Goal: Task Accomplishment & Management: Manage account settings

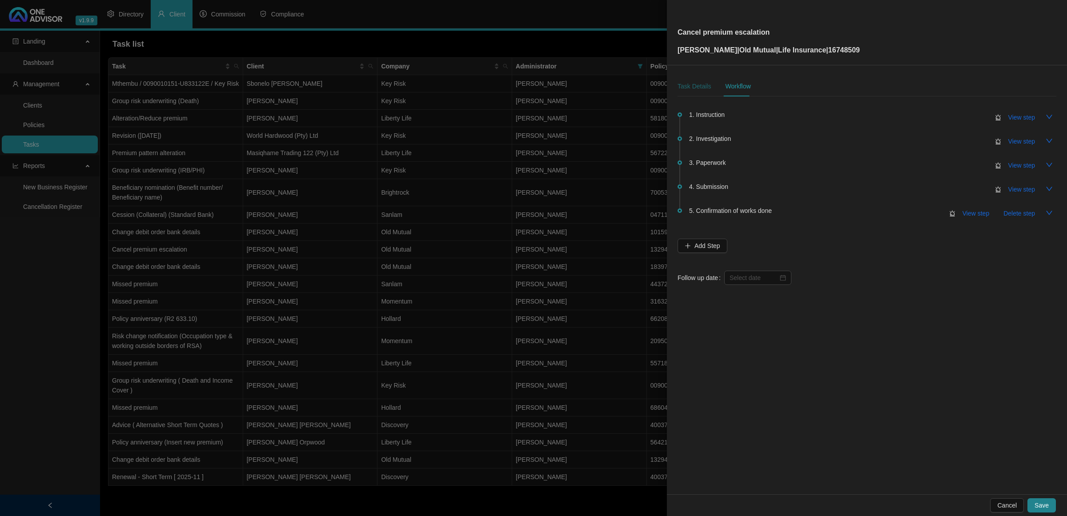
click at [696, 81] on div "Task Details" at bounding box center [694, 86] width 33 height 10
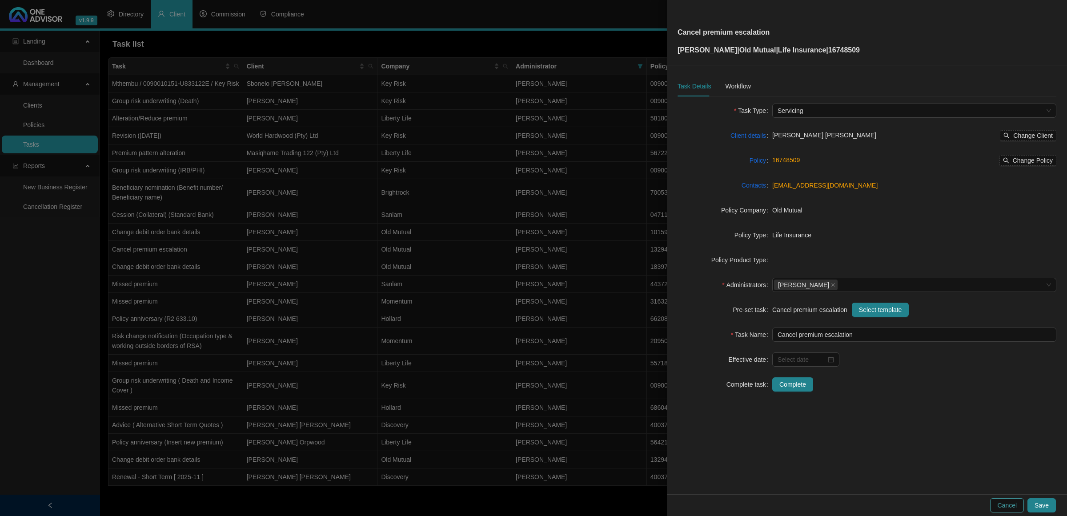
click at [758, 342] on span "Cancel" at bounding box center [1007, 506] width 20 height 10
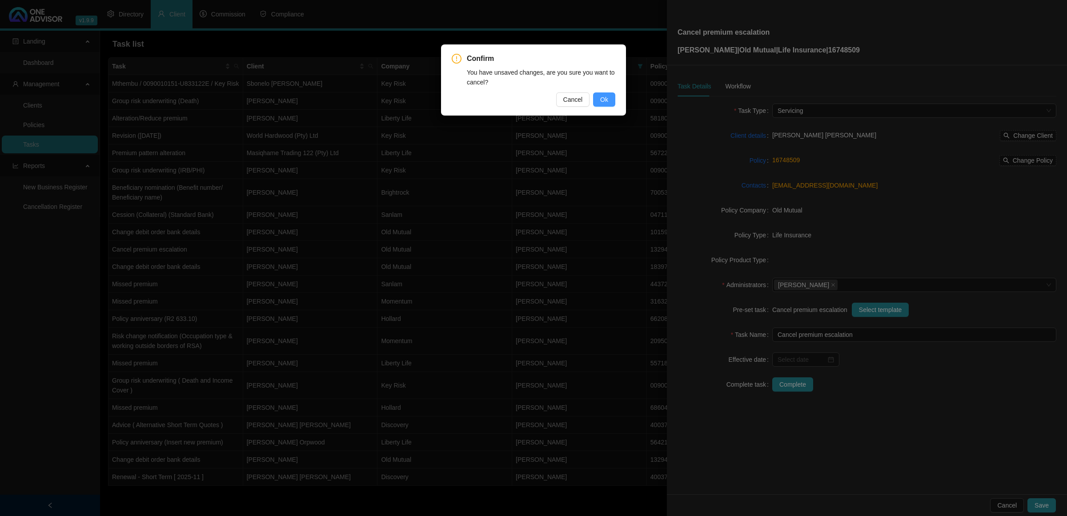
click at [605, 102] on span "Ok" at bounding box center [604, 100] width 8 height 10
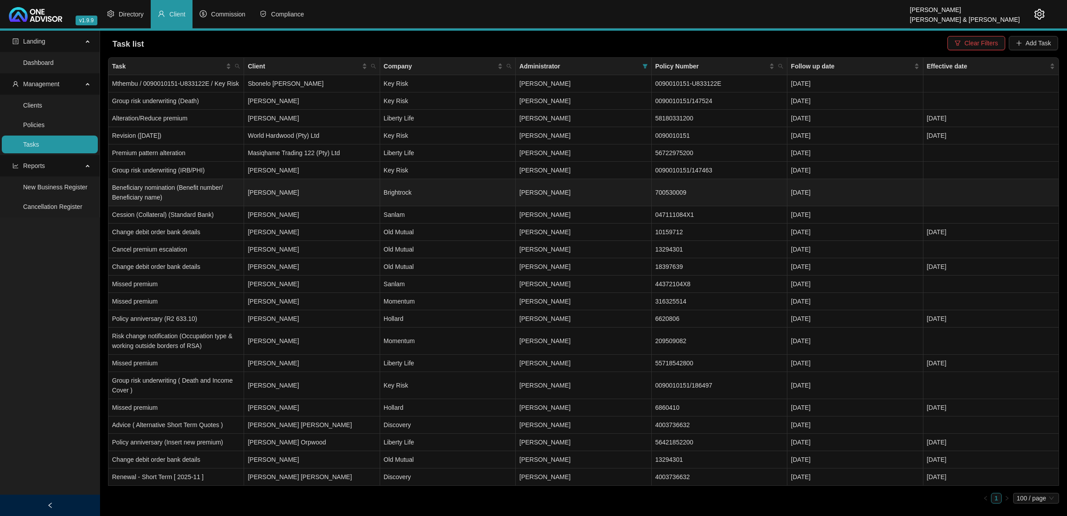
click at [313, 190] on td "[PERSON_NAME]" at bounding box center [312, 192] width 136 height 27
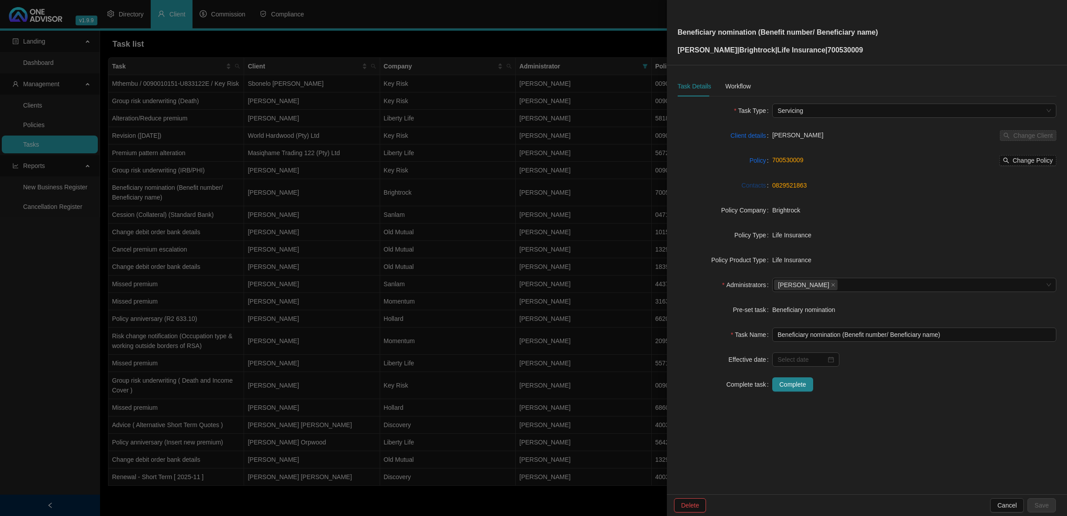
click at [758, 184] on link "Contacts" at bounding box center [754, 185] width 24 height 10
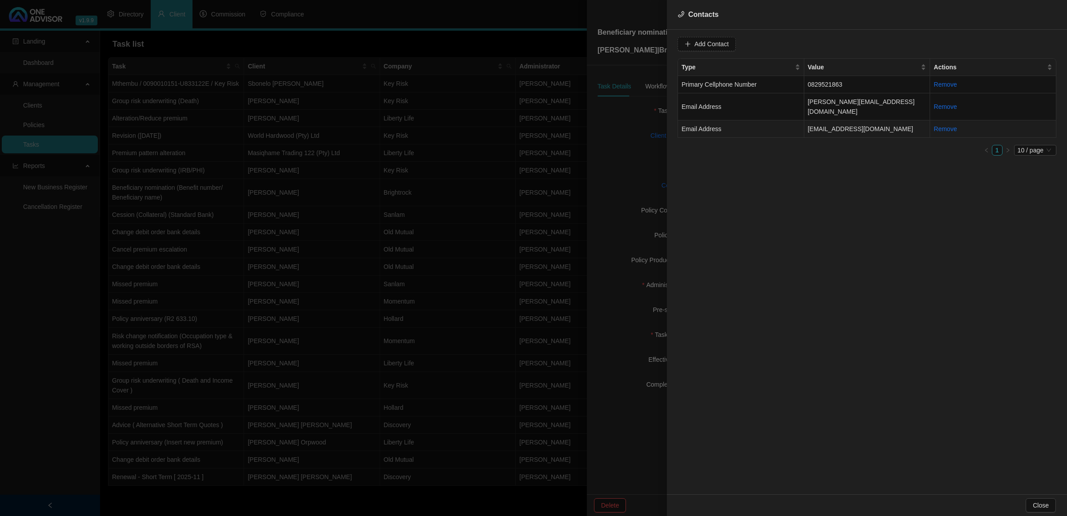
click at [758, 120] on td "Email Address" at bounding box center [741, 128] width 126 height 17
click at [758, 39] on span "Email Address" at bounding box center [848, 43] width 56 height 13
click at [758, 102] on div "Primary Email Address" at bounding box center [839, 105] width 52 height 10
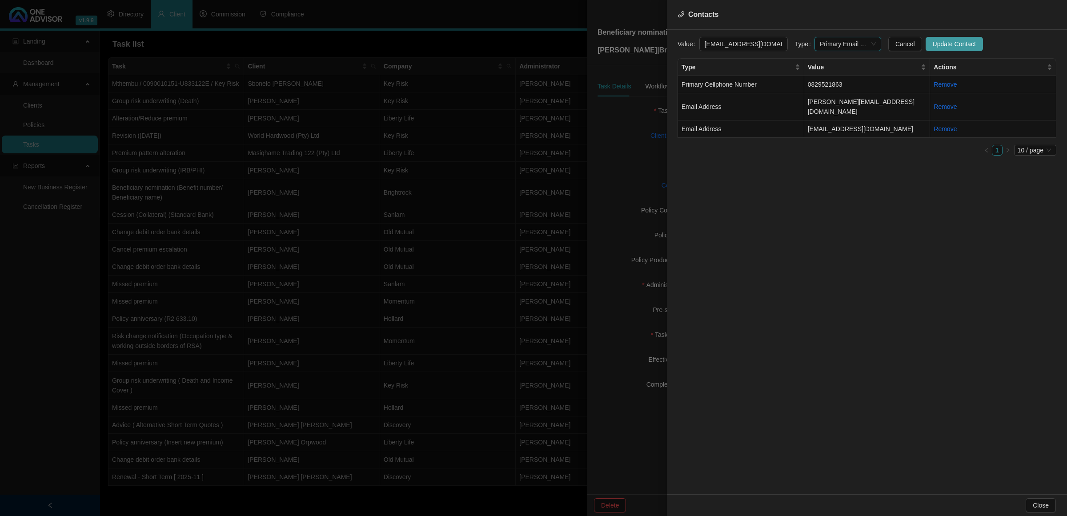
click at [758, 47] on span "Update Contact" at bounding box center [954, 44] width 43 height 10
click at [758, 342] on span "Close" at bounding box center [1041, 506] width 16 height 10
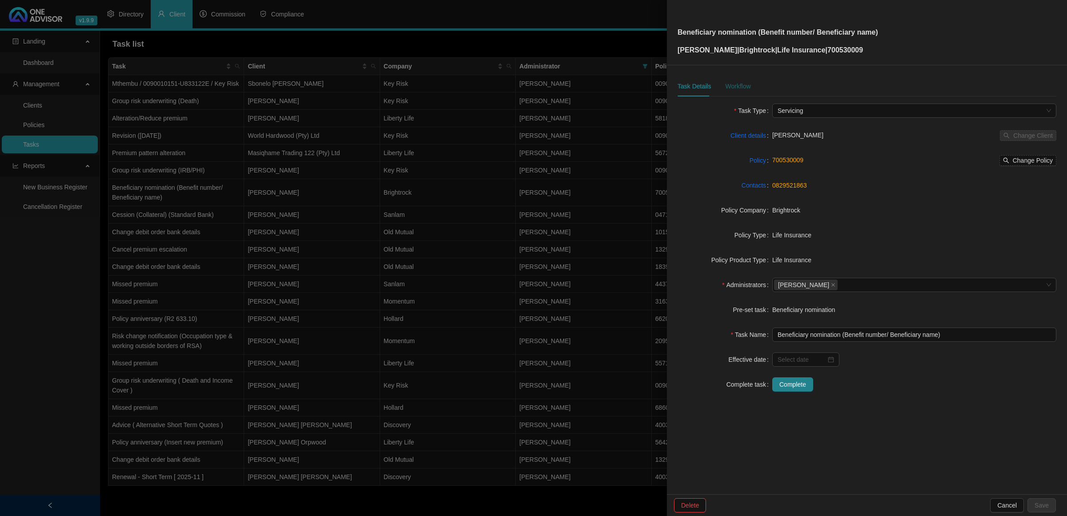
click at [737, 84] on div "Workflow" at bounding box center [737, 86] width 25 height 10
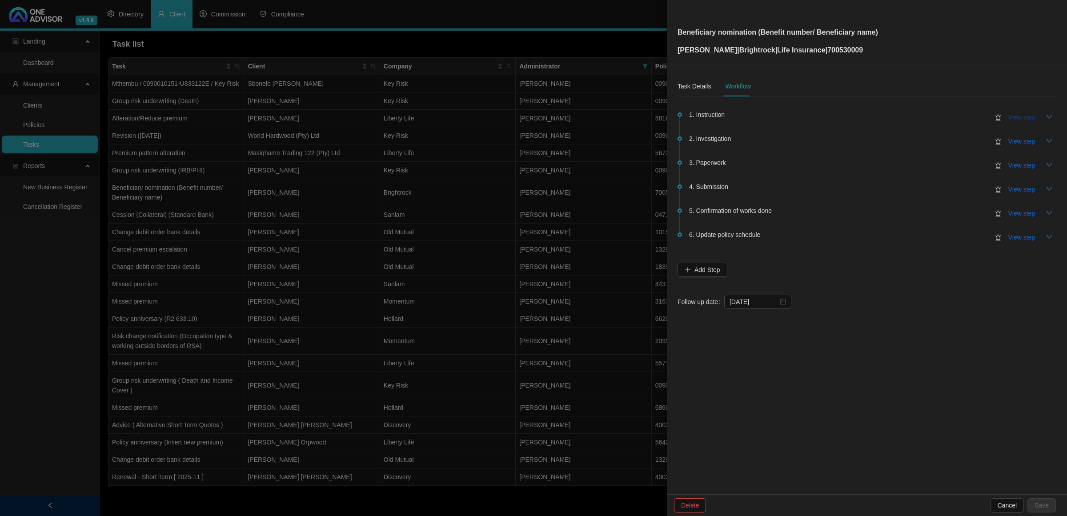
click at [758, 110] on button "View step" at bounding box center [1021, 117] width 41 height 14
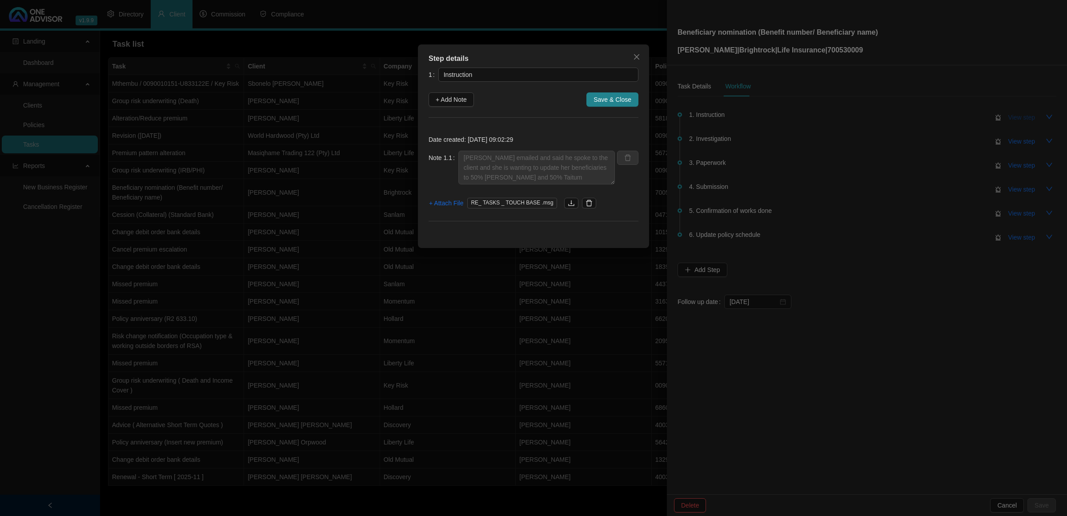
click at [758, 110] on div "Step details 1 Instruction + Add Note Save & Close Date created: [DATE] 09:02:2…" at bounding box center [533, 258] width 1067 height 516
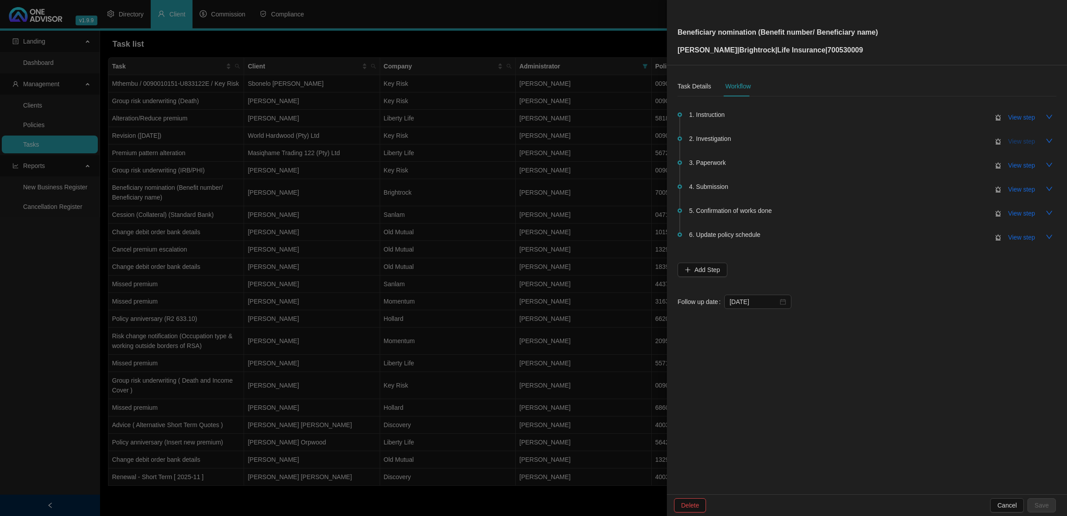
click at [758, 138] on span "View step" at bounding box center [1021, 141] width 27 height 10
type input "Investigation"
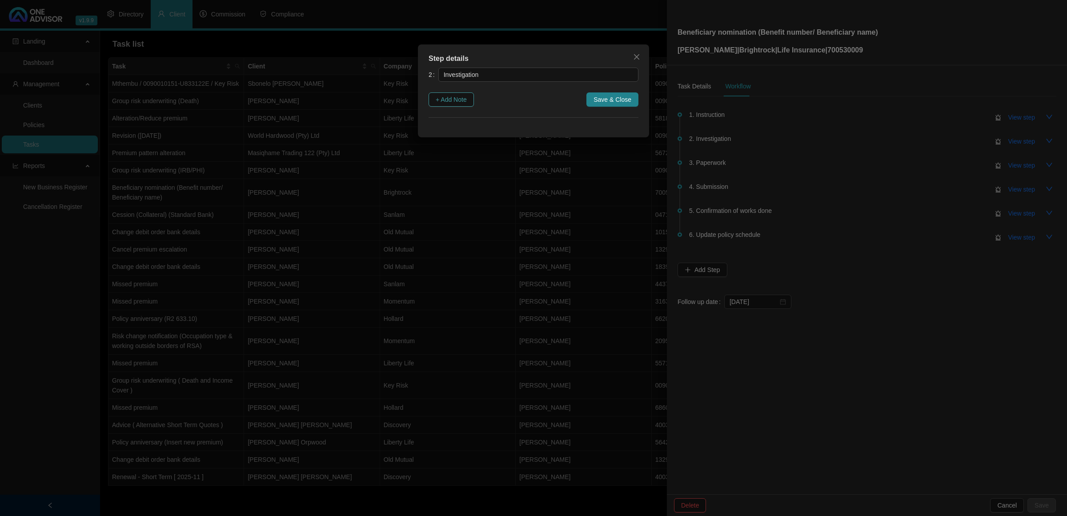
click at [461, 100] on span "+ Add Note" at bounding box center [451, 100] width 31 height 10
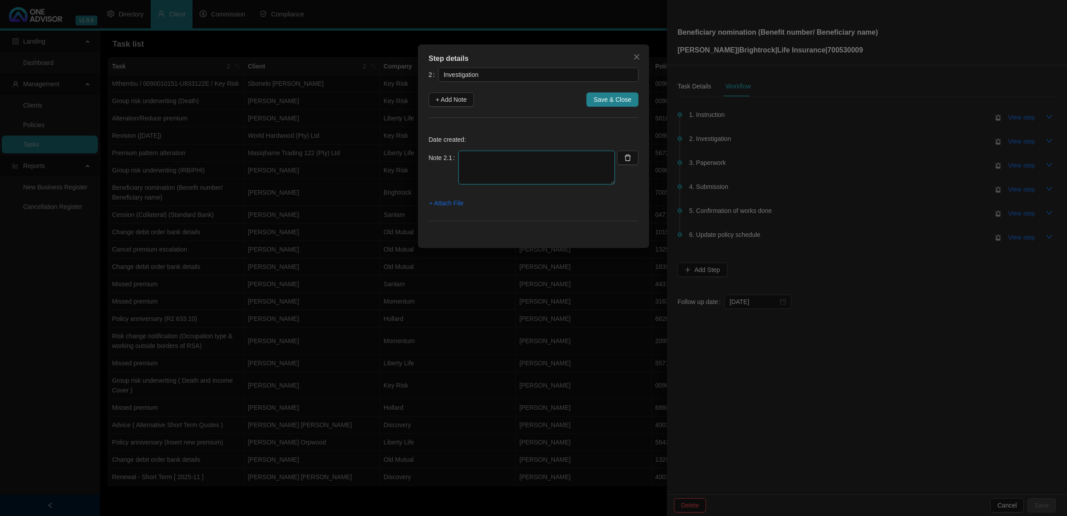
click at [508, 168] on textarea at bounding box center [536, 168] width 156 height 34
type textarea "Requested Beneficiary form / there is a way we can also do it digitally - need …"
click at [449, 204] on span "+ Attach File" at bounding box center [446, 203] width 34 height 10
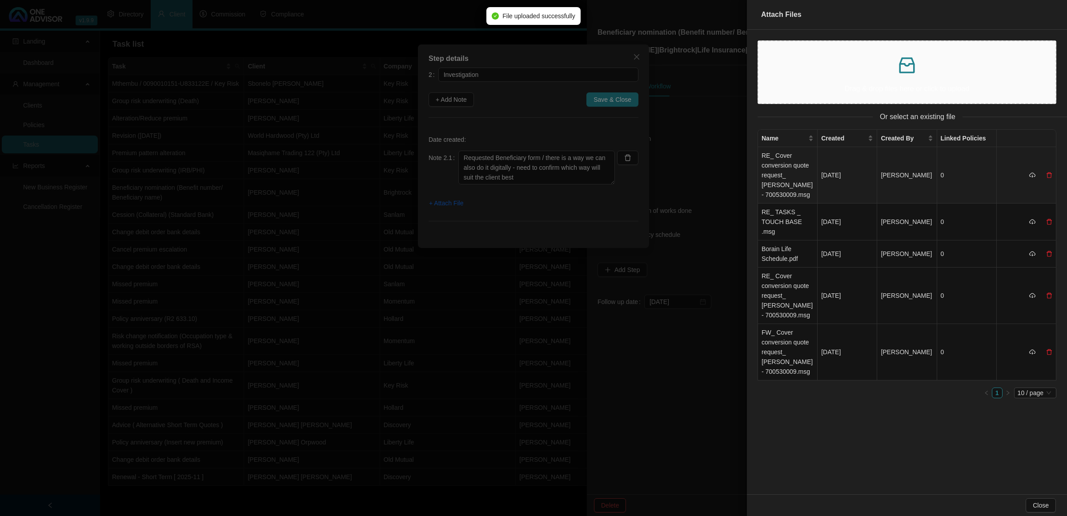
click at [758, 172] on td "RE_ Cover conversion quote request_ [PERSON_NAME] - 700530009.msg" at bounding box center [788, 175] width 60 height 56
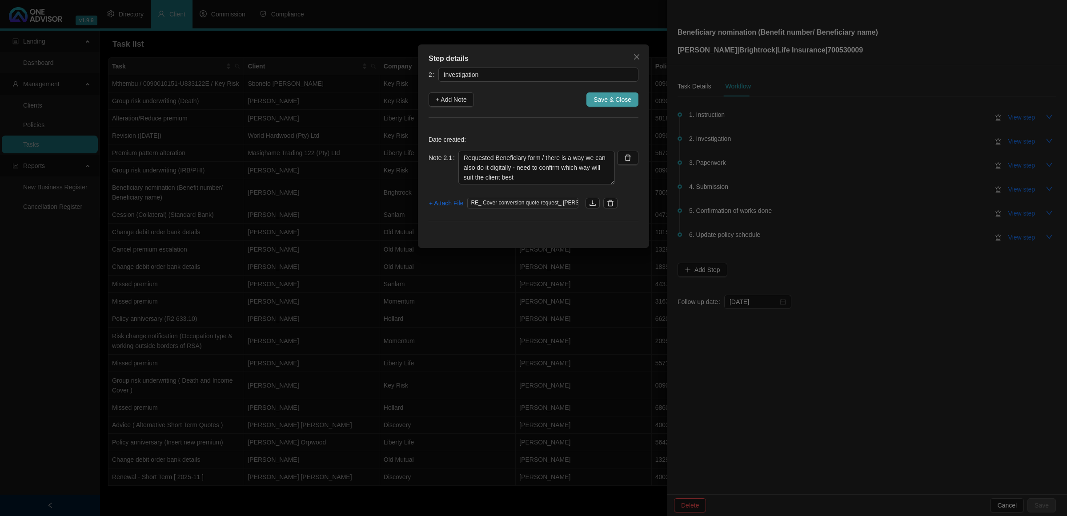
click at [626, 94] on button "Save & Close" at bounding box center [612, 99] width 52 height 14
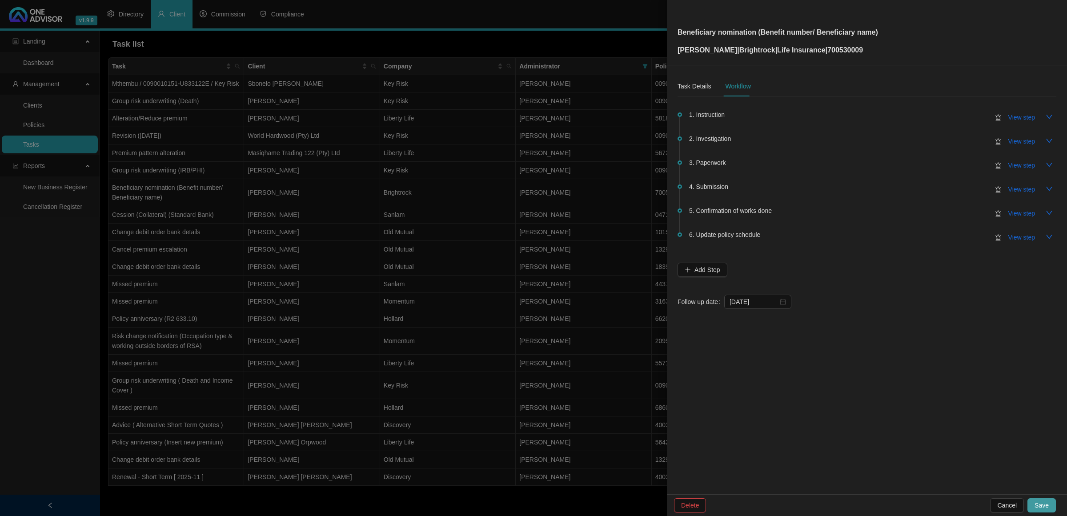
click at [758, 342] on span "Save" at bounding box center [1041, 506] width 14 height 10
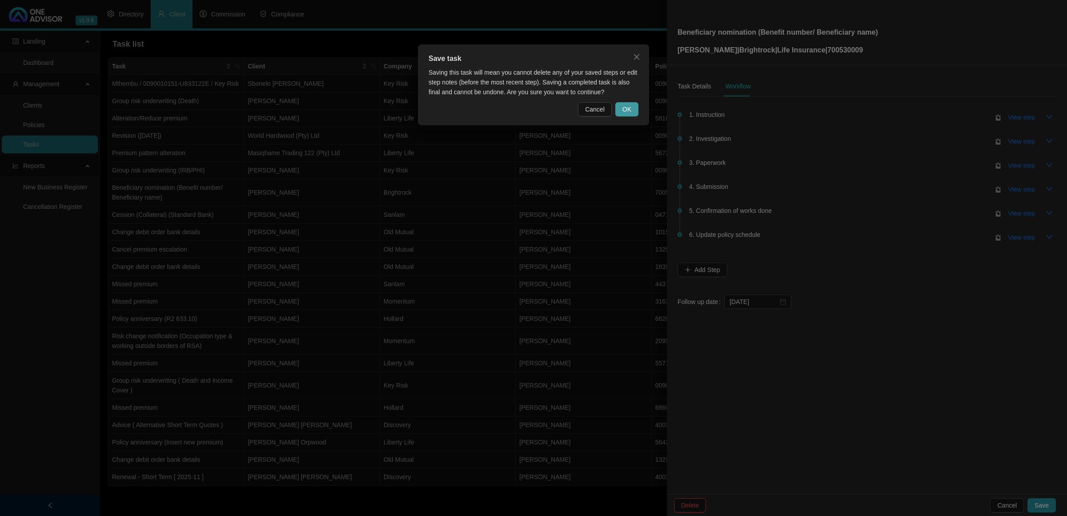
click at [621, 103] on button "OK" at bounding box center [626, 109] width 23 height 14
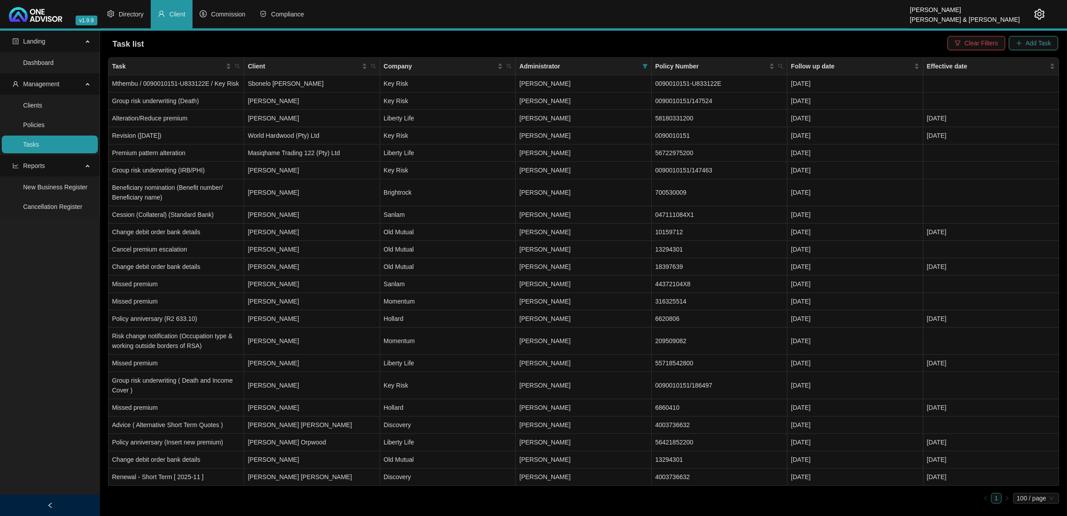
click at [758, 39] on button "Add Task" at bounding box center [1033, 43] width 49 height 14
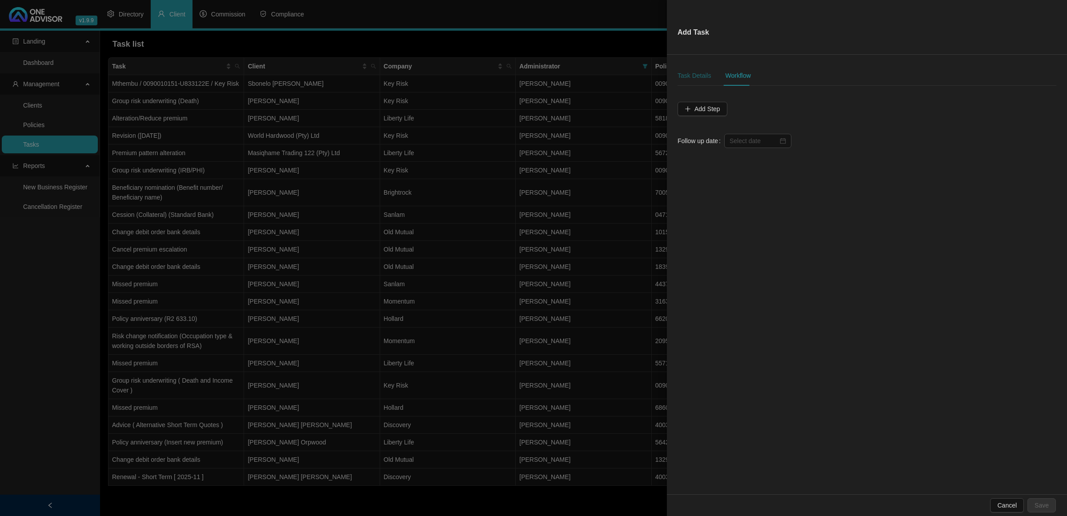
click at [696, 79] on div "Task Details" at bounding box center [694, 76] width 33 height 10
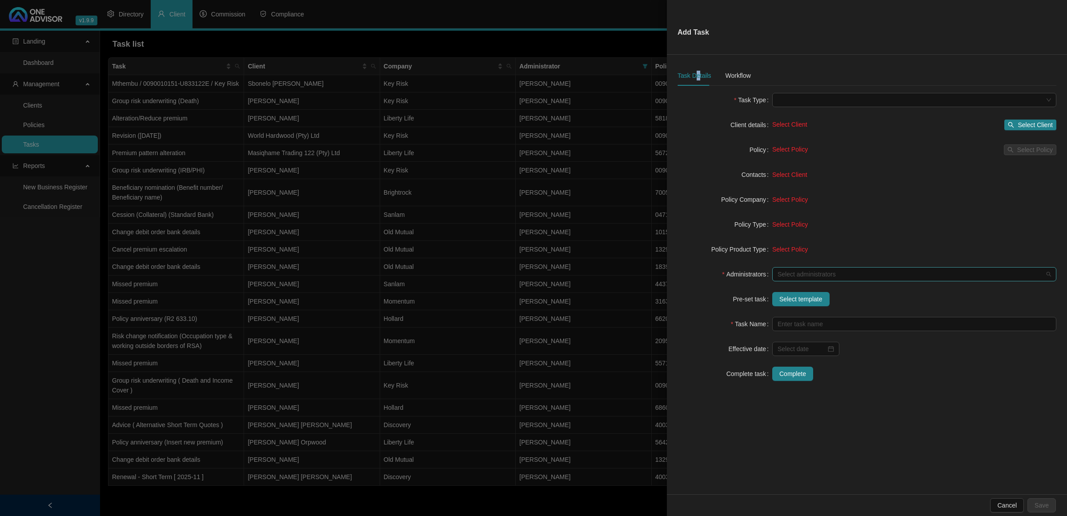
click at [758, 267] on div "Select administrators" at bounding box center [914, 274] width 284 height 14
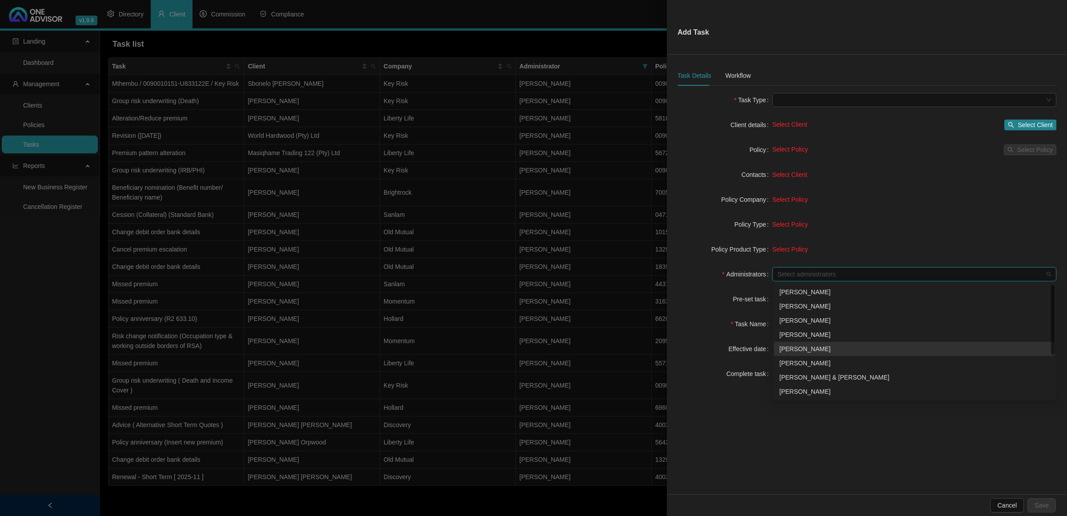
click at [758, 342] on div "[PERSON_NAME]" at bounding box center [914, 349] width 270 height 10
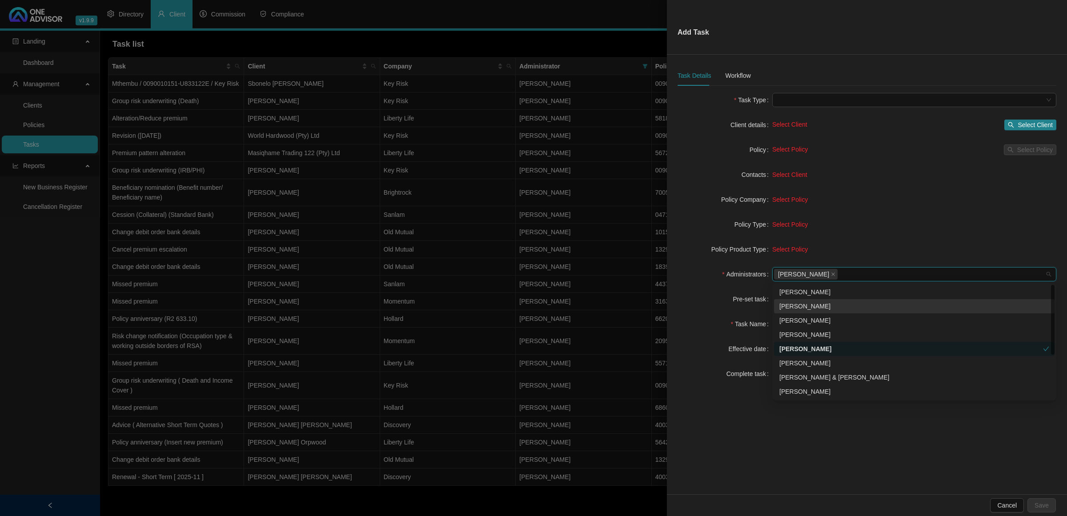
click at [703, 292] on div "Pre-set task" at bounding box center [725, 299] width 95 height 14
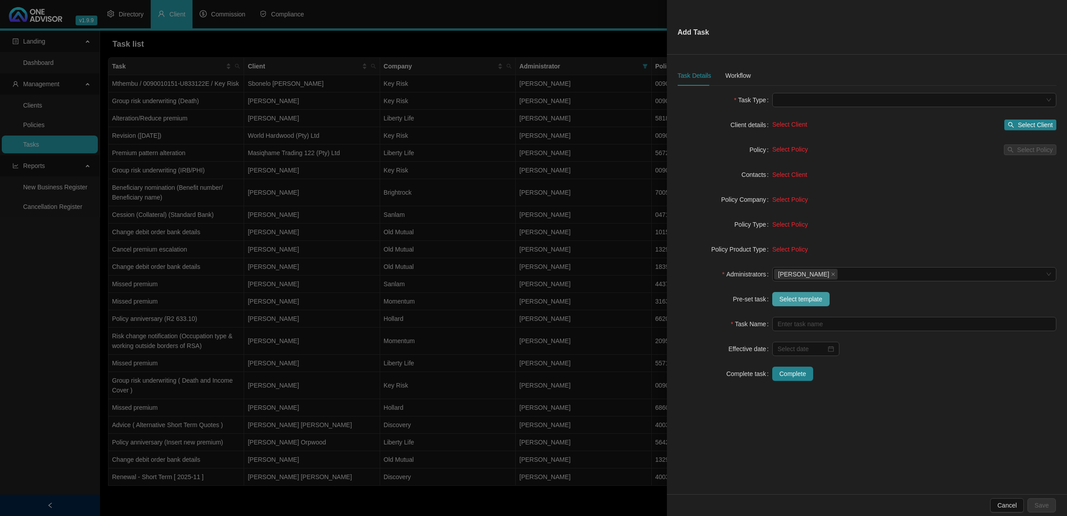
click at [758, 299] on span "Select template" at bounding box center [800, 299] width 43 height 10
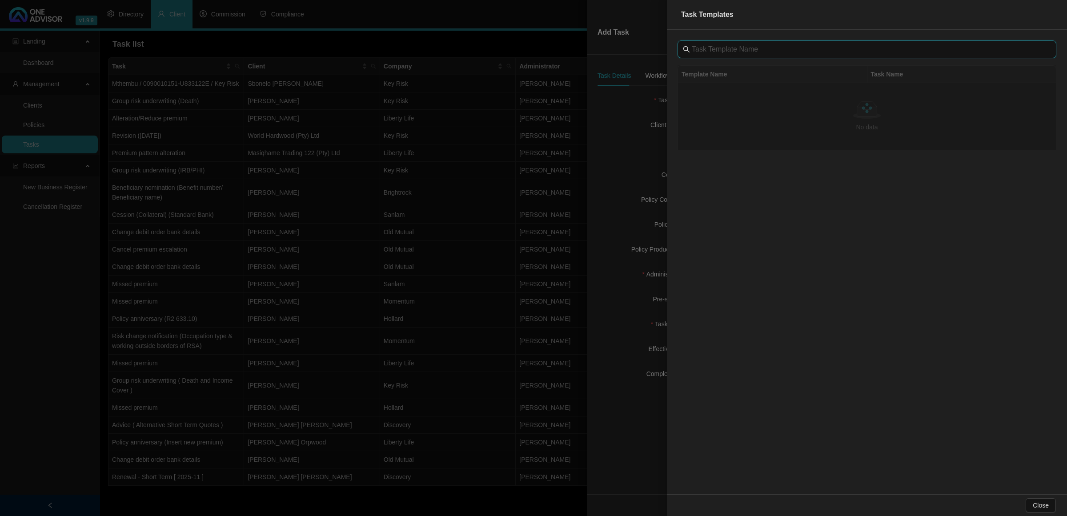
click at [728, 52] on input "text" at bounding box center [868, 49] width 352 height 11
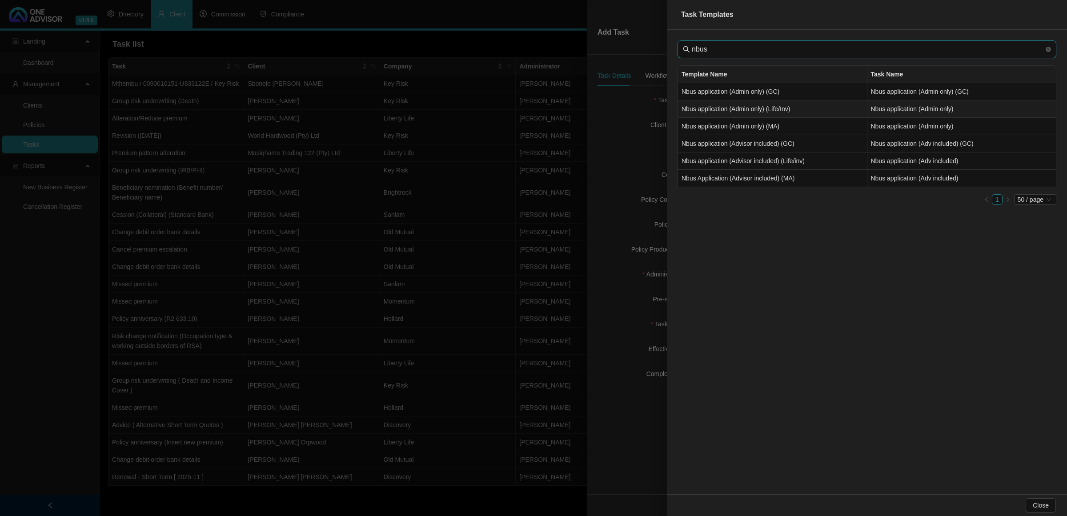
type input "nbus"
click at [737, 109] on td "Nbus application (Admin only) (Life/Inv)" at bounding box center [772, 108] width 189 height 17
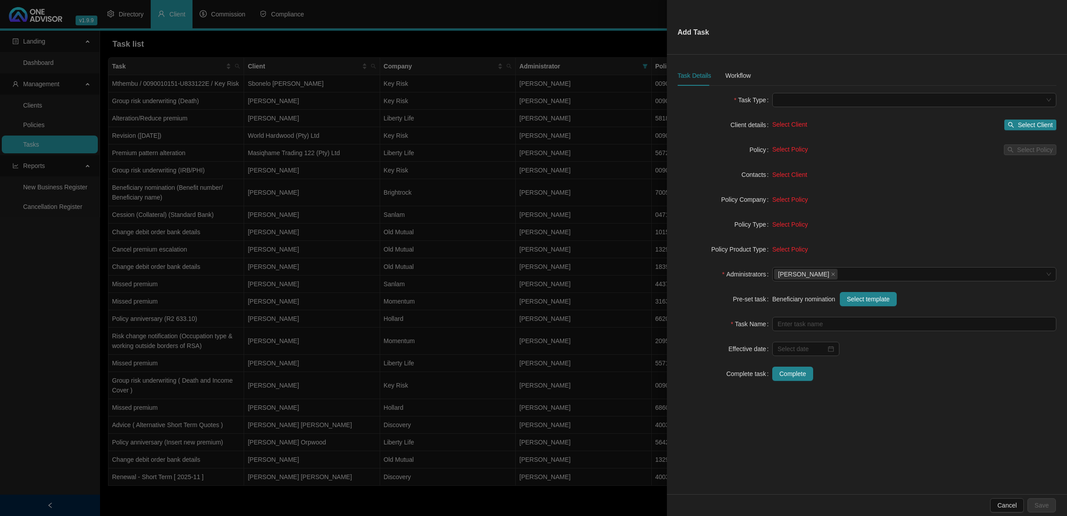
type input "Nbus application (Admin only)"
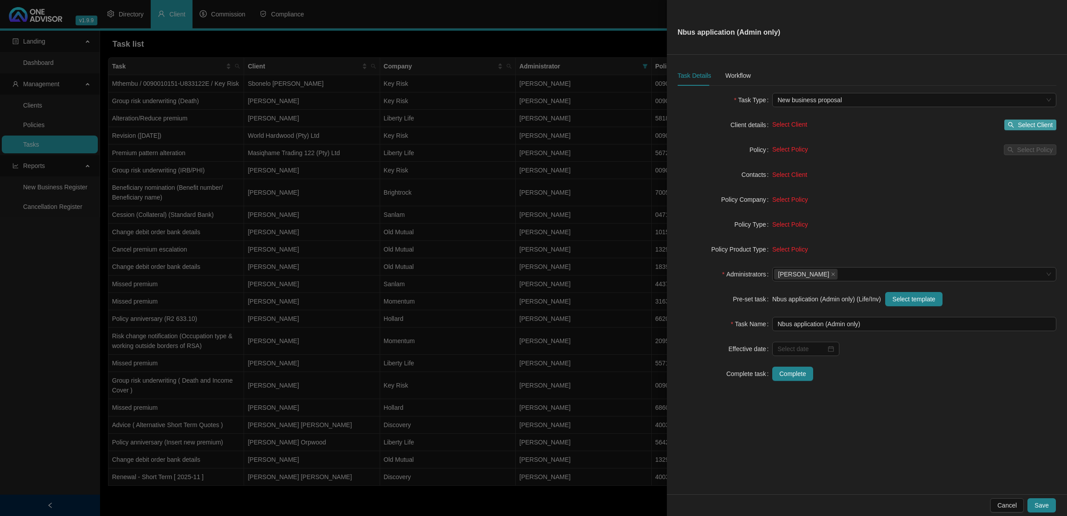
click at [758, 123] on span "Select Client" at bounding box center [1035, 125] width 35 height 10
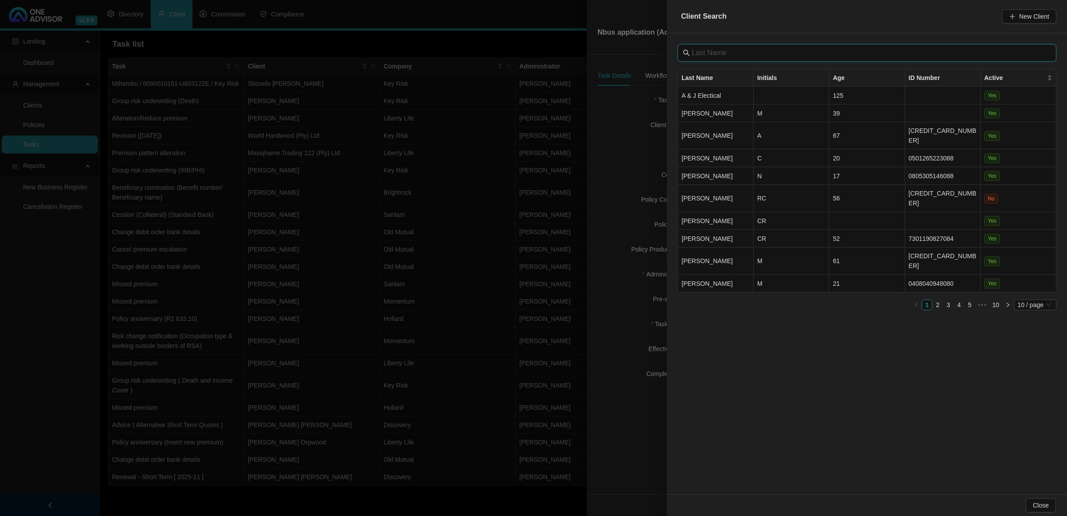
click at [718, 49] on input "text" at bounding box center [868, 53] width 352 height 11
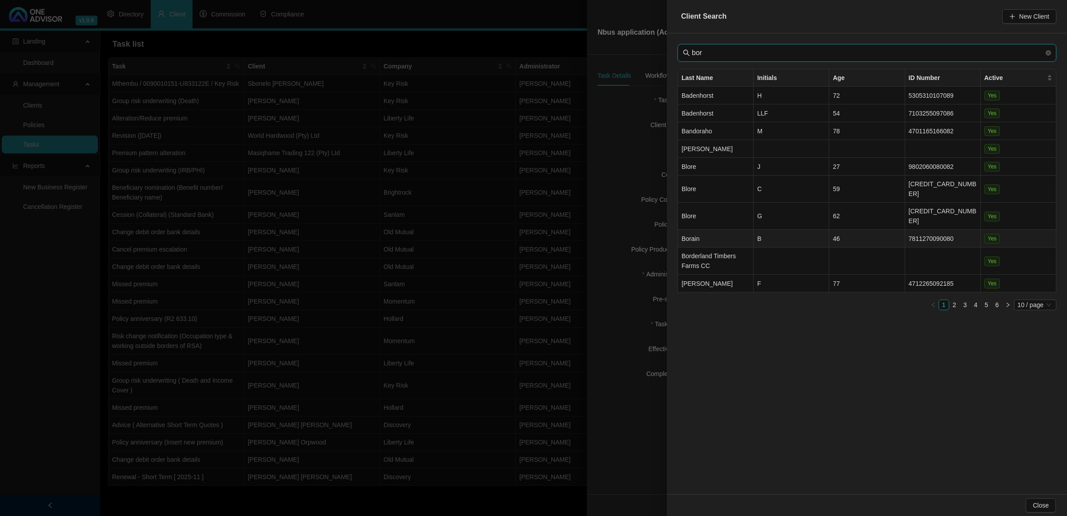
type input "bor"
click at [723, 230] on td "Borain" at bounding box center [716, 239] width 76 height 18
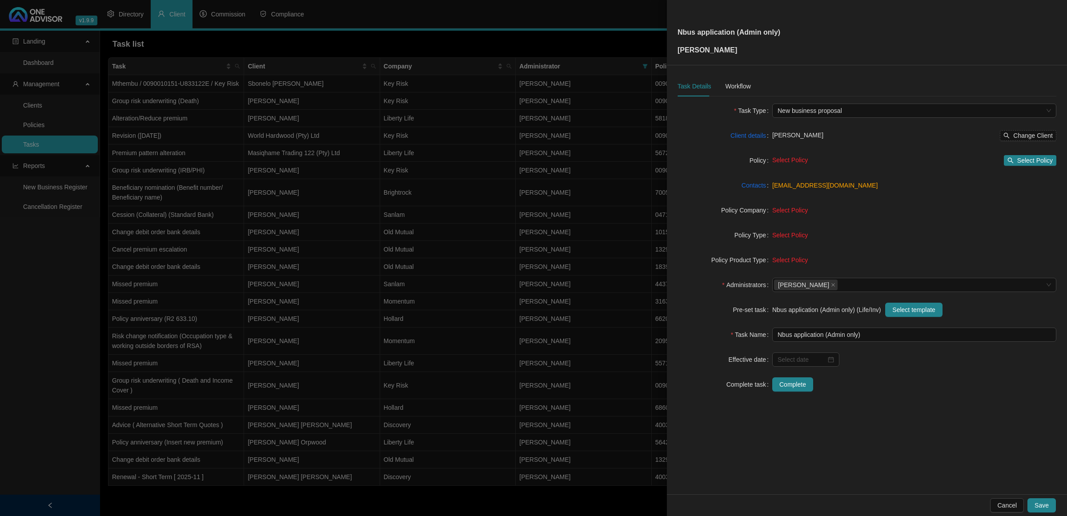
click at [758, 211] on span "Select Policy" at bounding box center [790, 210] width 36 height 7
click at [758, 158] on span "Select Policy" at bounding box center [1035, 161] width 36 height 10
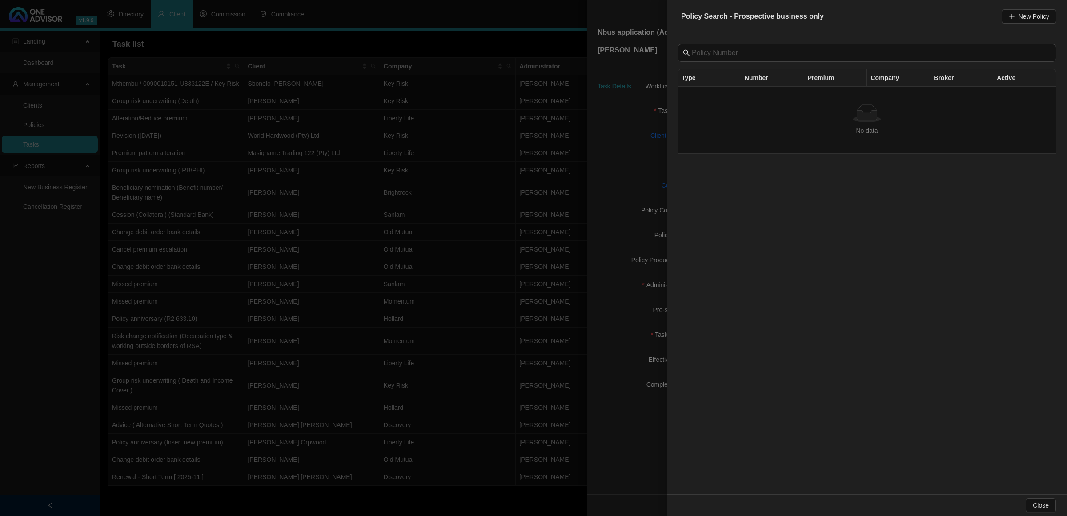
click at [630, 156] on div at bounding box center [533, 258] width 1067 height 516
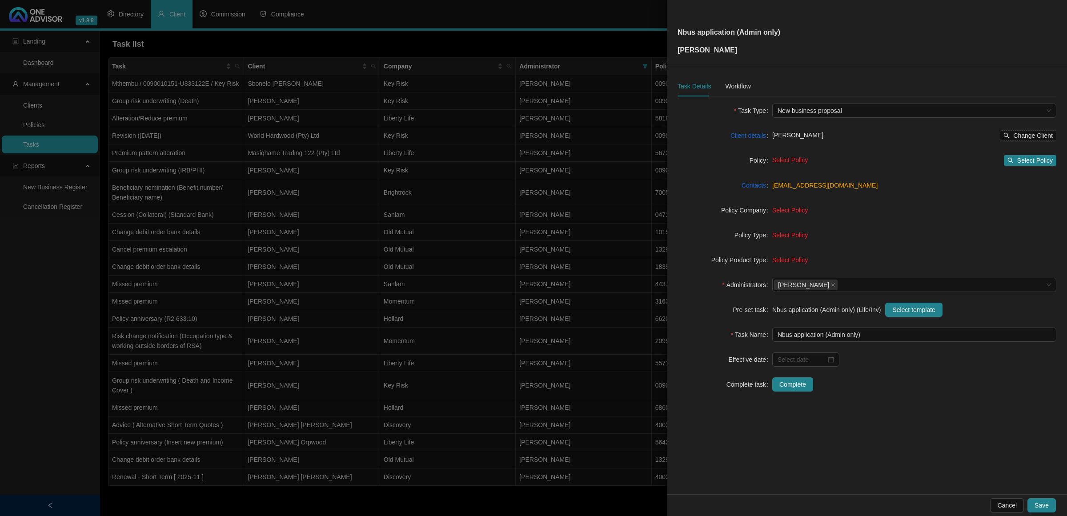
click at [750, 92] on div "Task Details Workflow" at bounding box center [867, 86] width 379 height 20
click at [739, 90] on div "Workflow" at bounding box center [737, 86] width 25 height 10
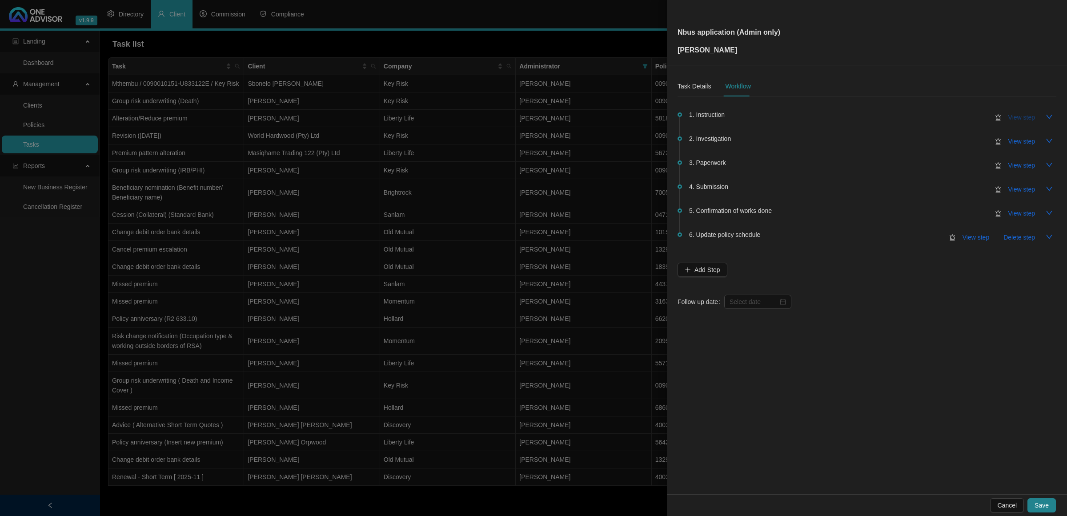
click at [758, 116] on span "View step" at bounding box center [1021, 117] width 27 height 10
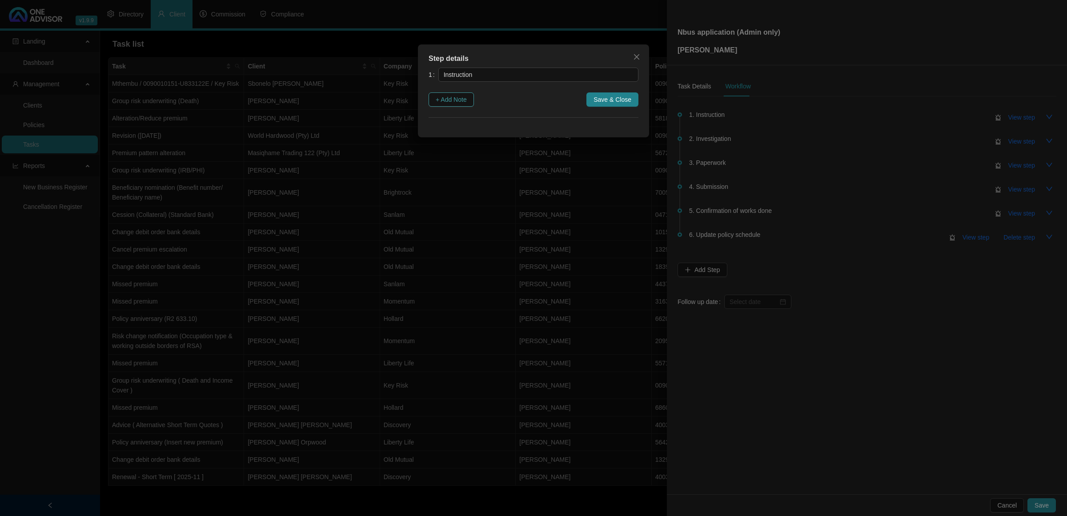
click at [467, 101] on span "+ Add Note" at bounding box center [451, 100] width 31 height 10
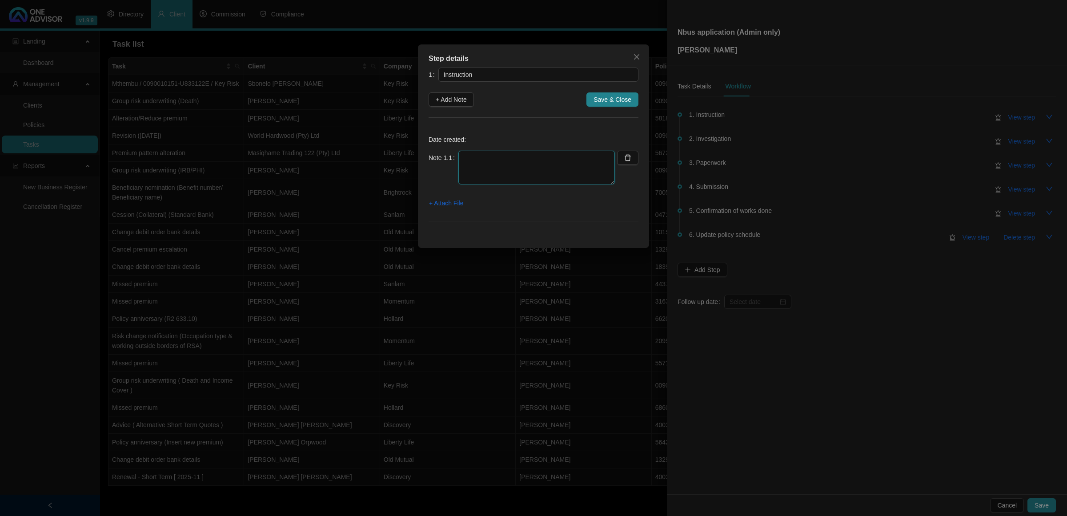
click at [494, 159] on textarea at bounding box center [536, 168] width 156 height 34
click at [454, 203] on span "+ Attach File" at bounding box center [446, 203] width 34 height 10
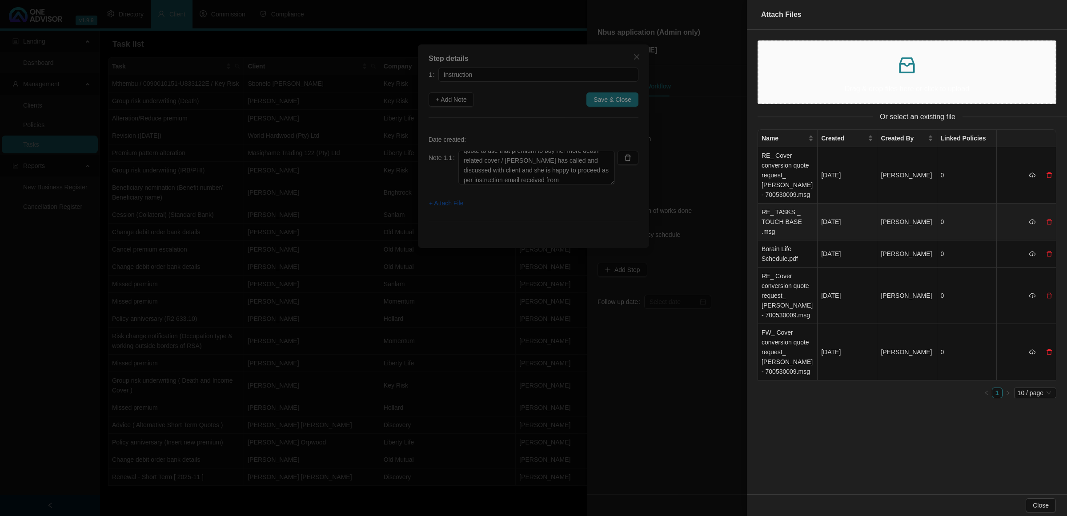
click at [758, 216] on td "RE_ TASKS _ TOUCH BASE .msg" at bounding box center [788, 222] width 60 height 37
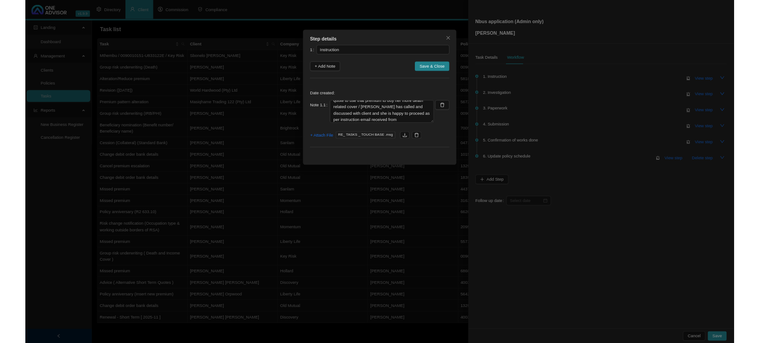
scroll to position [0, 0]
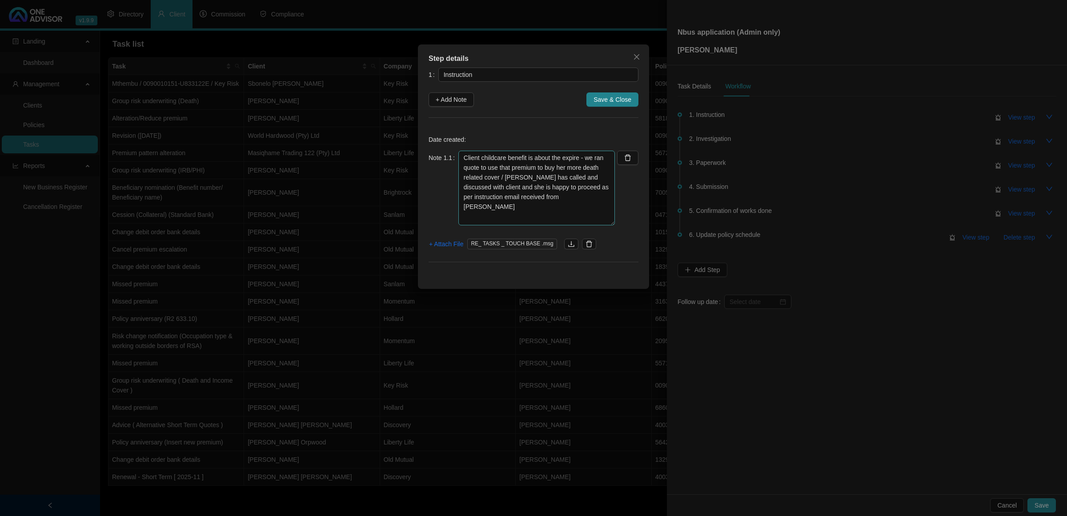
drag, startPoint x: 610, startPoint y: 196, endPoint x: 598, endPoint y: 225, distance: 31.7
click at [598, 225] on textarea "Client childcare benefit is about the expire - we ran quote to use that premium…" at bounding box center [536, 188] width 156 height 75
click at [527, 156] on textarea "Client childcare benefit is about the expire - we ran quote to use that premium…" at bounding box center [536, 188] width 156 height 75
type textarea "Client childcare benefit (Taitum) is about the expire - we ran quote to use tha…"
click at [601, 100] on span "Save & Close" at bounding box center [612, 100] width 38 height 10
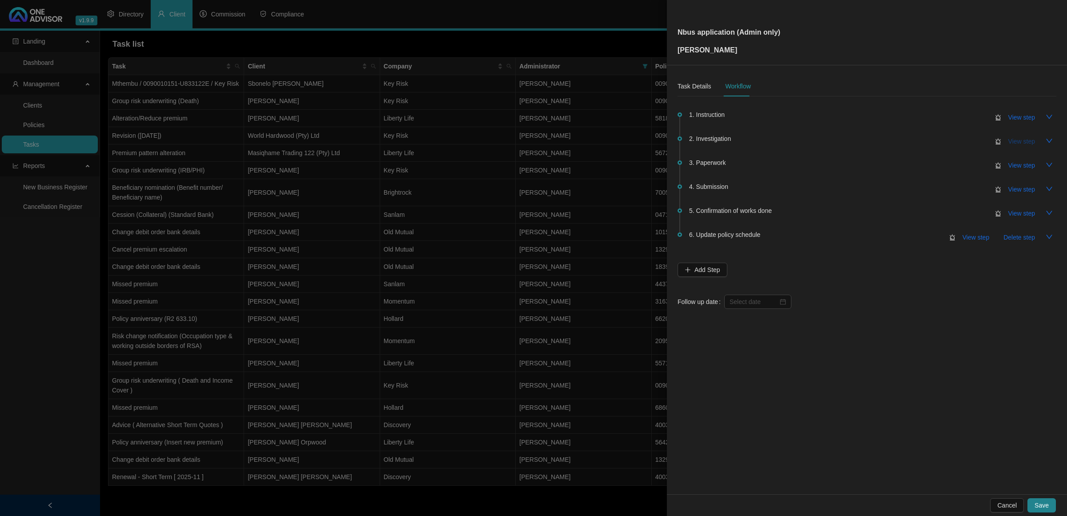
click at [758, 141] on span "View step" at bounding box center [1021, 141] width 27 height 10
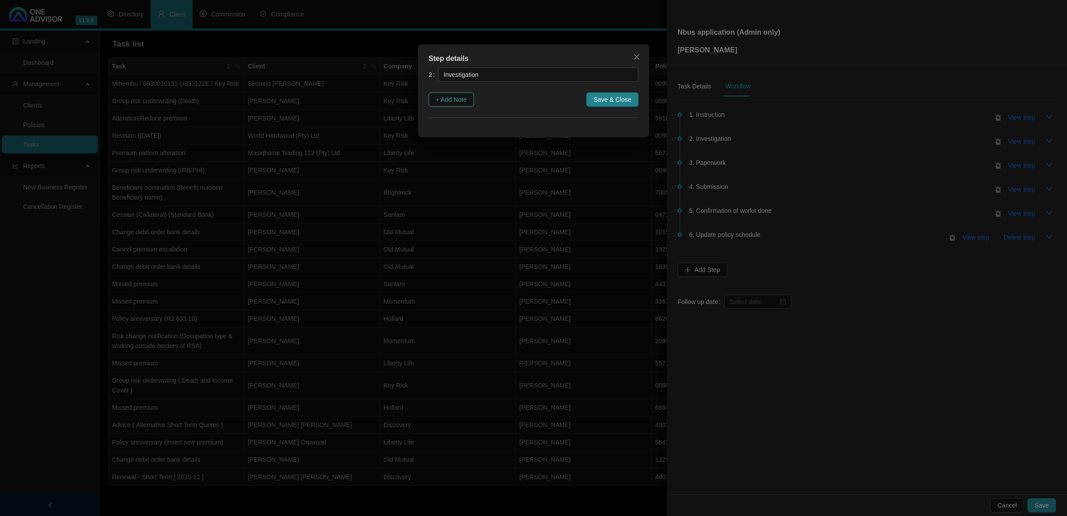
click at [442, 101] on span "+ Add Note" at bounding box center [451, 100] width 31 height 10
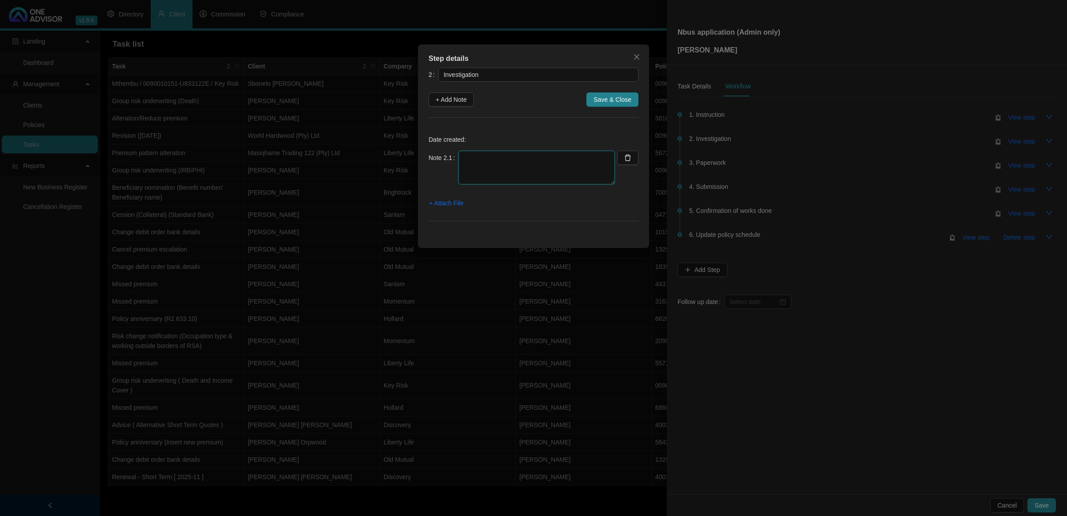
click at [491, 152] on textarea at bounding box center [536, 168] width 156 height 34
type textarea "Emailed Brightrock and requested to refresh original quotes we did"
click at [439, 202] on span "+ Attach File" at bounding box center [446, 203] width 34 height 10
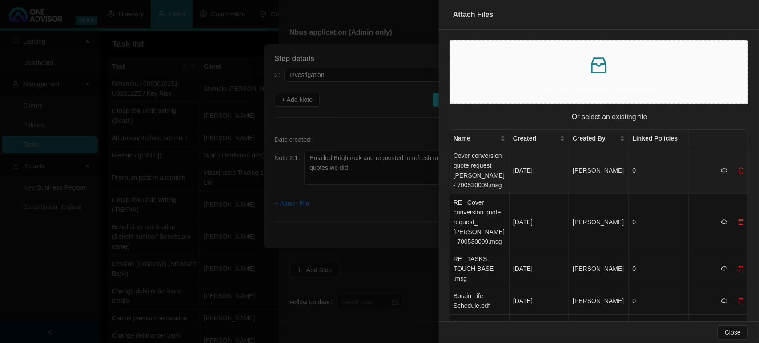
click at [483, 176] on td "Cover conversion quote request_ [PERSON_NAME] - 700530009.msg" at bounding box center [480, 170] width 60 height 47
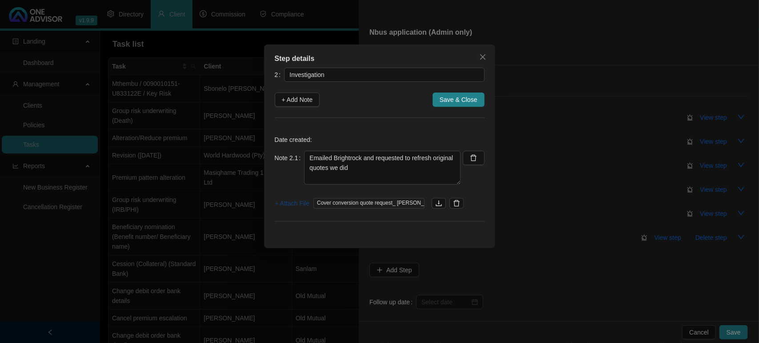
click at [299, 204] on span "+ Attach File" at bounding box center [292, 203] width 34 height 10
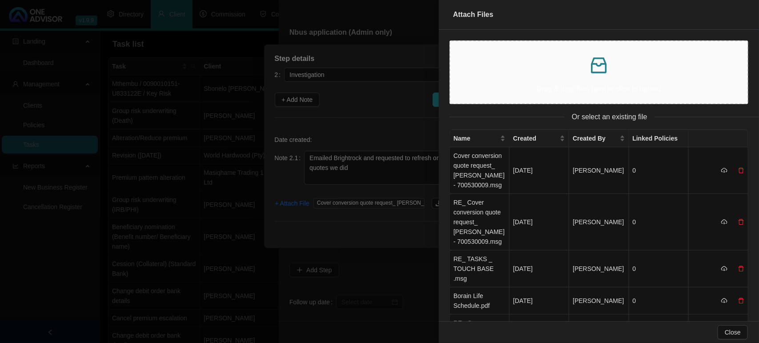
click at [382, 116] on div at bounding box center [379, 171] width 759 height 343
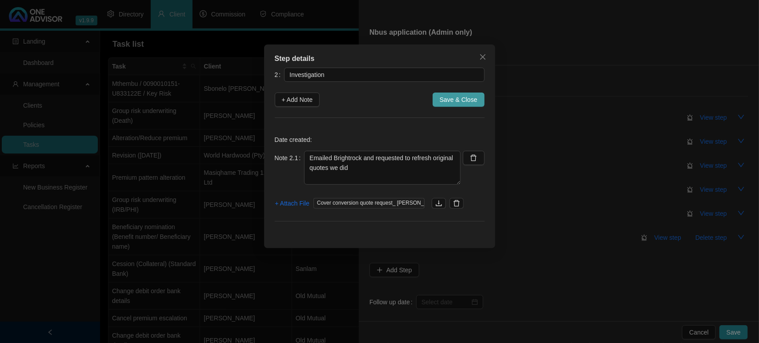
click at [465, 97] on span "Save & Close" at bounding box center [459, 100] width 38 height 10
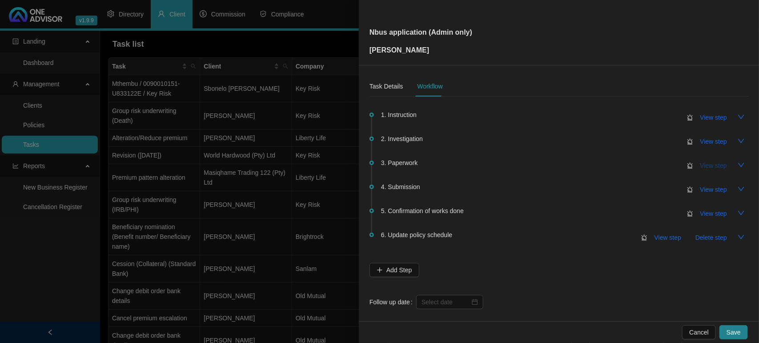
click at [700, 164] on span "View step" at bounding box center [713, 165] width 27 height 10
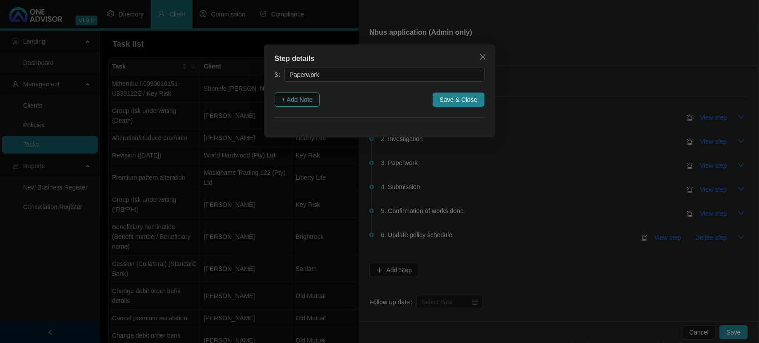
click at [295, 103] on span "+ Add Note" at bounding box center [297, 100] width 31 height 10
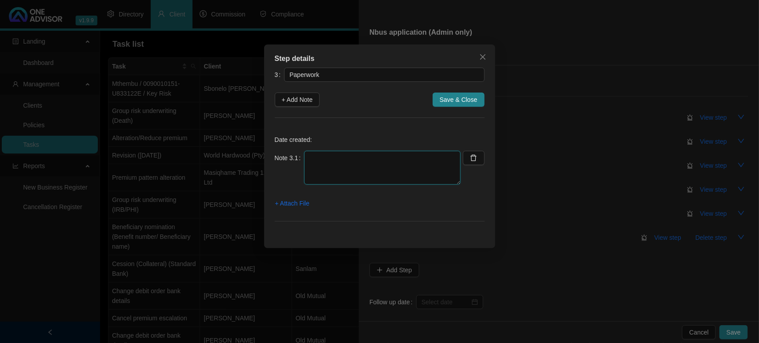
click at [378, 180] on textarea at bounding box center [382, 168] width 156 height 34
type textarea "r"
click at [365, 172] on textarea "Received refreshed quote and requirements" at bounding box center [382, 168] width 156 height 34
paste textarea "I will kindly ask if you can return the proposal signed, alongside the reductio…"
drag, startPoint x: 381, startPoint y: 174, endPoint x: 303, endPoint y: 171, distance: 77.8
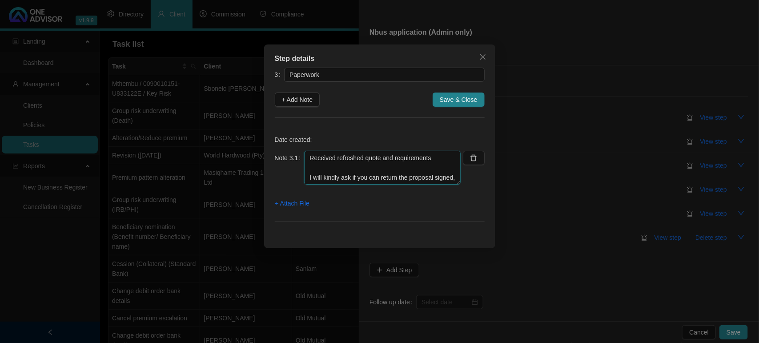
click at [303, 171] on div "Note 3.1 Received refreshed quote and requirements I will kindly ask if you can…" at bounding box center [368, 168] width 186 height 34
click at [406, 179] on textarea "Received refreshed quote and requirements 1.Return the proposal signed 2. along…" at bounding box center [382, 168] width 156 height 34
drag, startPoint x: 356, startPoint y: 160, endPoint x: 361, endPoint y: 176, distance: 17.3
click at [361, 176] on textarea "Received refreshed quote and requirements 1.Return the proposal signed 2. along…" at bounding box center [382, 168] width 156 height 34
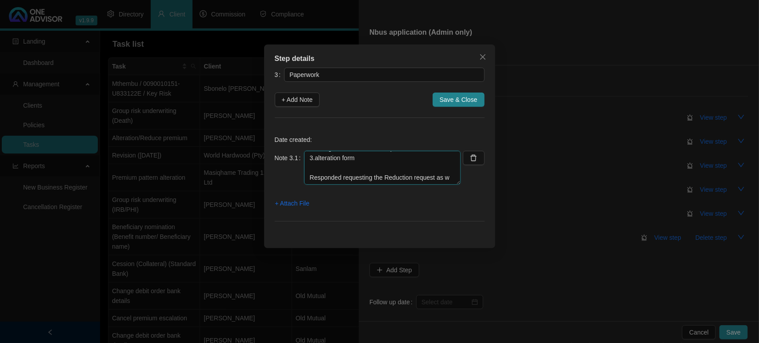
scroll to position [36, 0]
type textarea "Received refreshed quote and requirements 1.Return the proposal signed 2. along…"
click at [297, 203] on span "+ Attach File" at bounding box center [292, 203] width 34 height 10
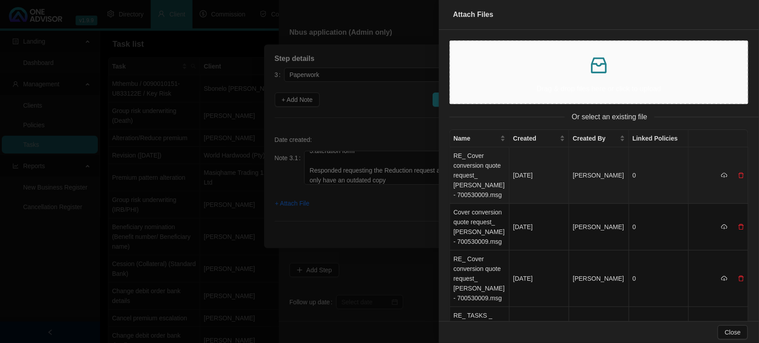
click at [485, 172] on td "RE_ Cover conversion quote request_ [PERSON_NAME] - 700530009.msg" at bounding box center [480, 175] width 60 height 56
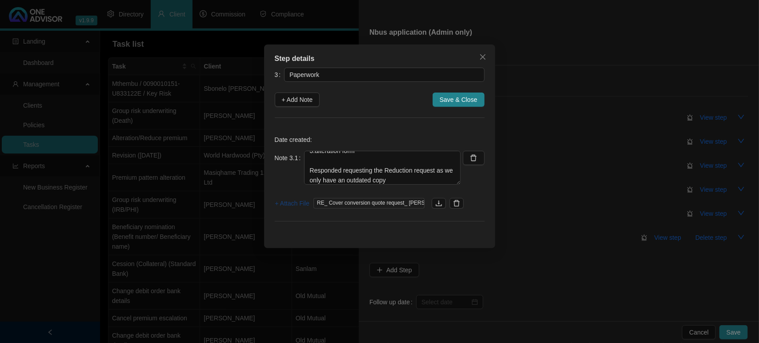
click at [288, 204] on span "+ Attach File" at bounding box center [292, 203] width 34 height 10
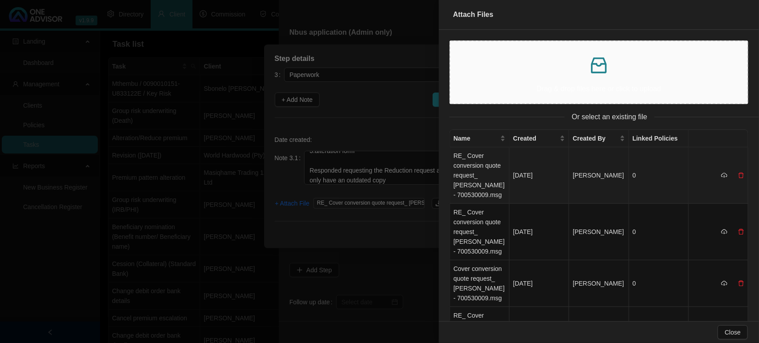
click at [481, 170] on td "RE_ Cover conversion quote request_ [PERSON_NAME] - 700530009.msg" at bounding box center [480, 175] width 60 height 56
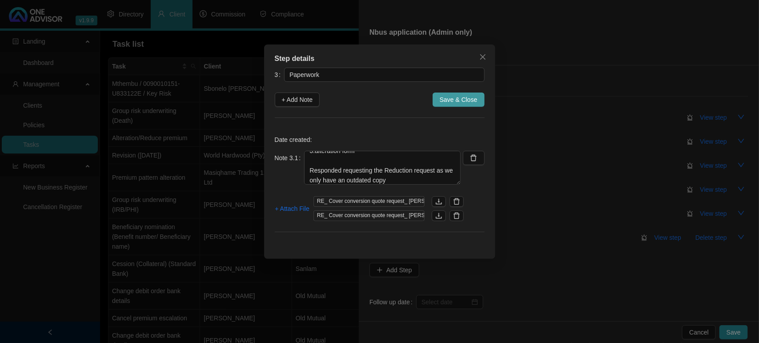
click at [439, 99] on button "Save & Close" at bounding box center [459, 99] width 52 height 14
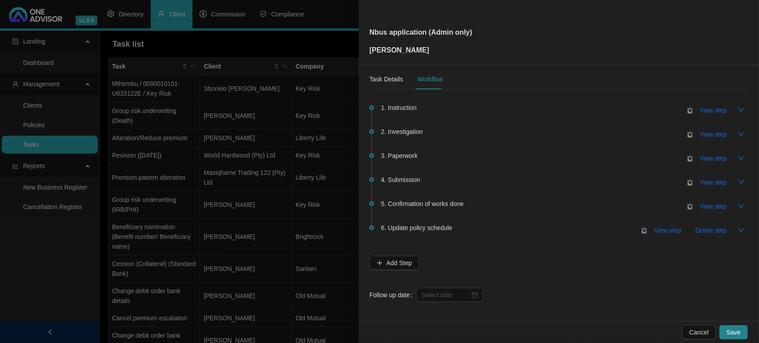
scroll to position [9, 0]
click at [453, 288] on input at bounding box center [445, 293] width 48 height 10
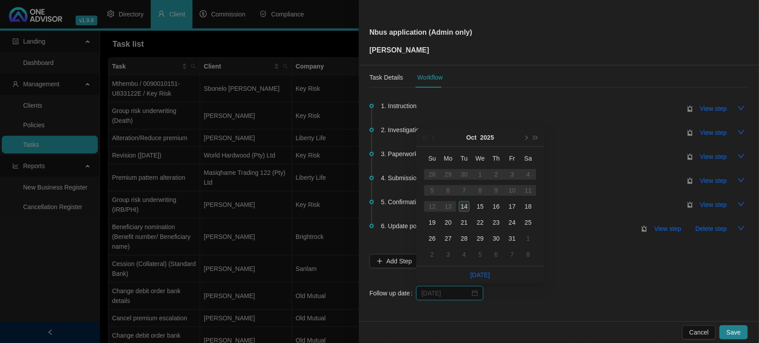
type input "[DATE]"
click at [467, 201] on div "14" at bounding box center [464, 206] width 11 height 11
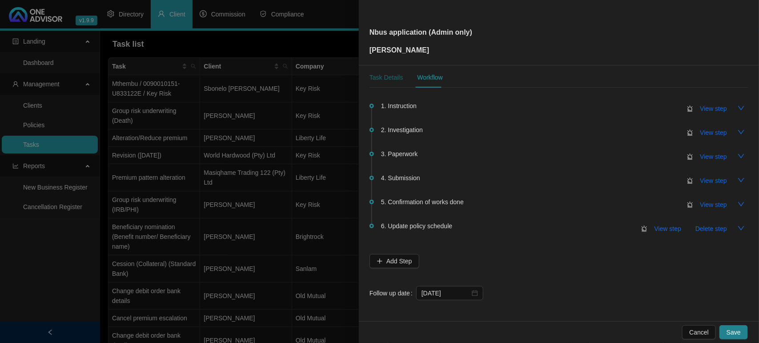
click at [398, 79] on div "Task Details" at bounding box center [385, 77] width 33 height 10
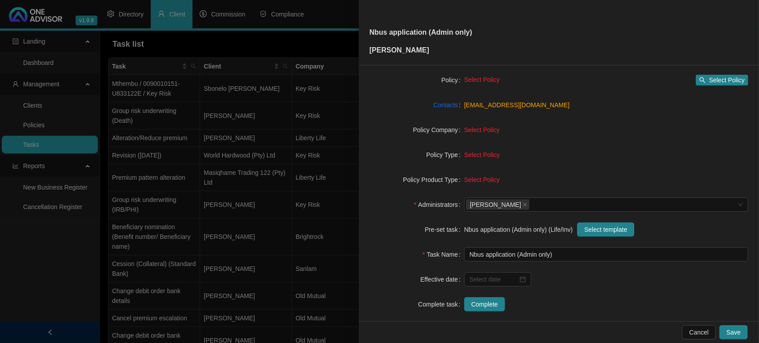
scroll to position [92, 0]
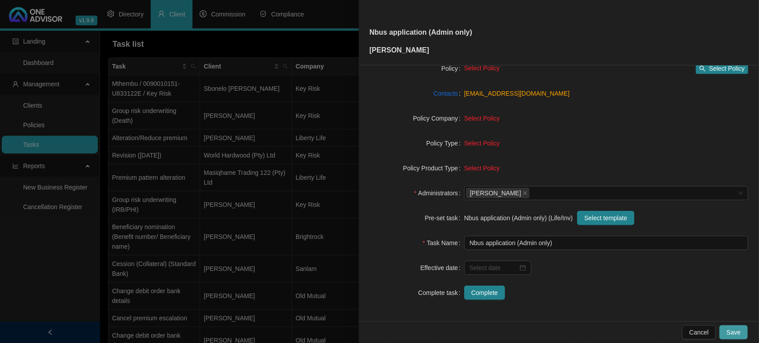
click at [736, 330] on span "Save" at bounding box center [733, 332] width 14 height 10
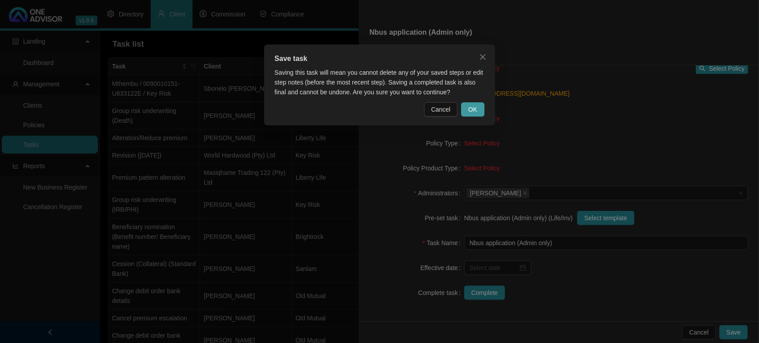
click at [478, 108] on button "OK" at bounding box center [472, 109] width 23 height 14
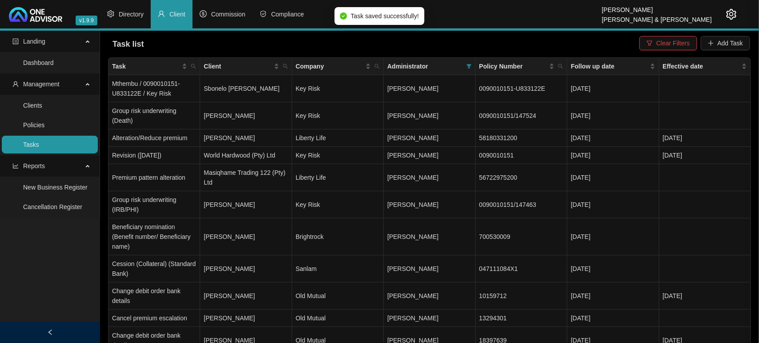
scroll to position [81, 0]
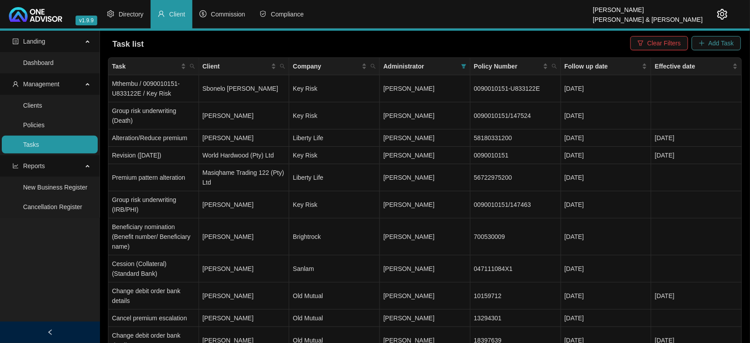
click at [714, 43] on span "Add Task" at bounding box center [721, 43] width 25 height 10
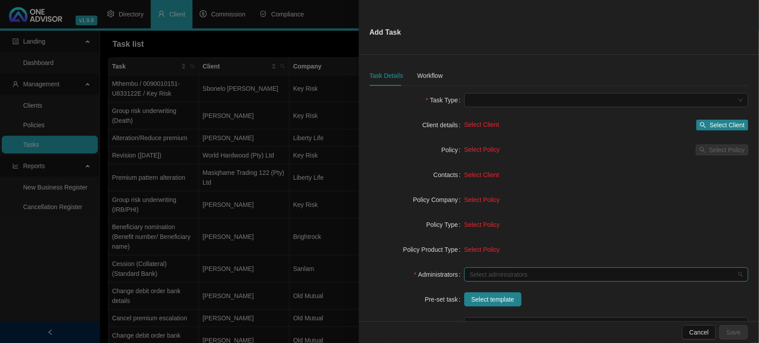
click at [499, 272] on div at bounding box center [601, 274] width 271 height 7
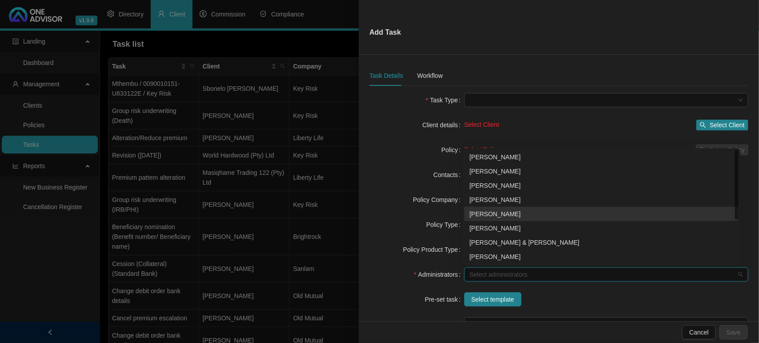
click at [493, 214] on div "[PERSON_NAME]" at bounding box center [601, 214] width 264 height 10
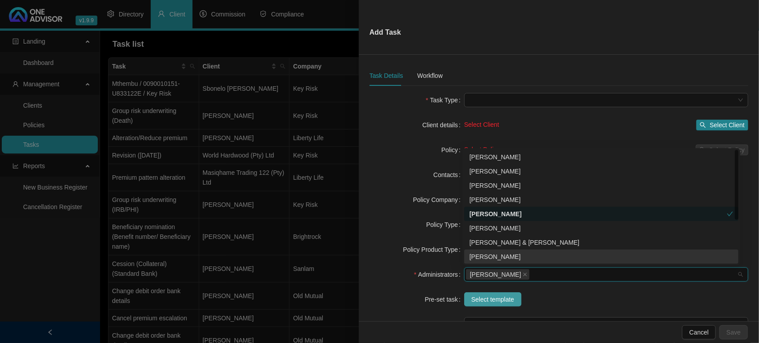
click at [489, 298] on span "Select template" at bounding box center [492, 299] width 43 height 10
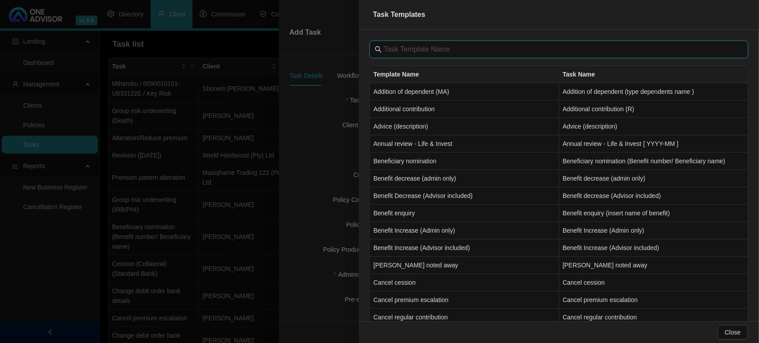
click at [419, 53] on input "text" at bounding box center [560, 49] width 352 height 11
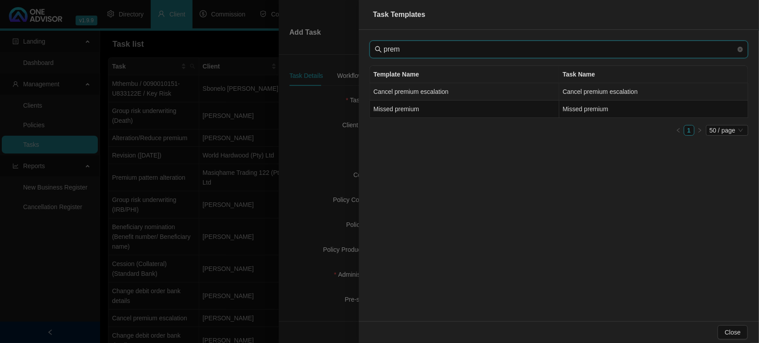
type input "prem"
click at [421, 93] on td "Cancel premium escalation" at bounding box center [464, 91] width 189 height 17
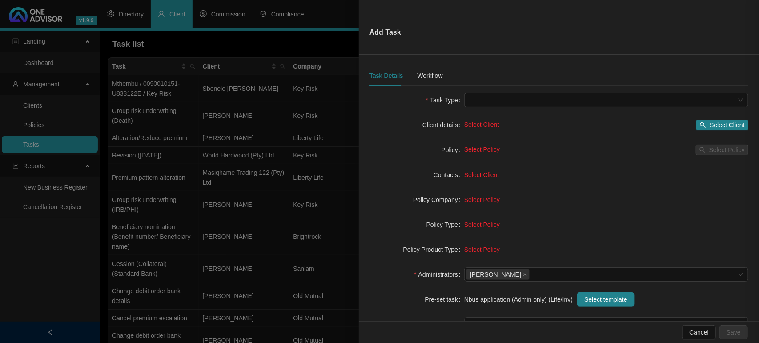
type input "Cancel premium escalation"
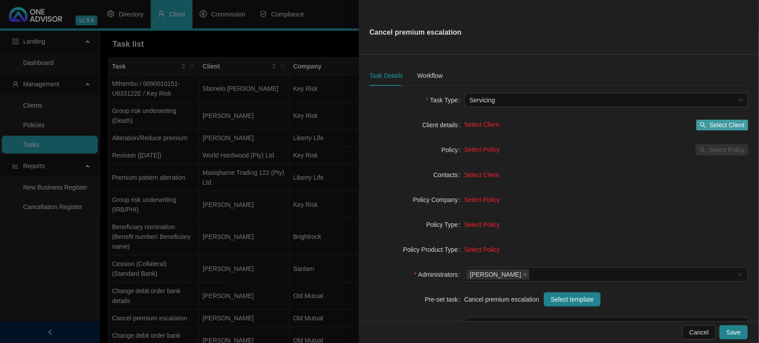
click at [700, 126] on icon "search" at bounding box center [703, 125] width 6 height 6
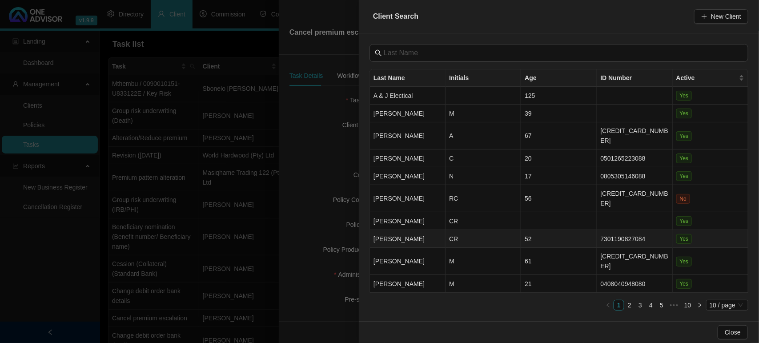
click at [468, 230] on td "CR" at bounding box center [483, 239] width 76 height 18
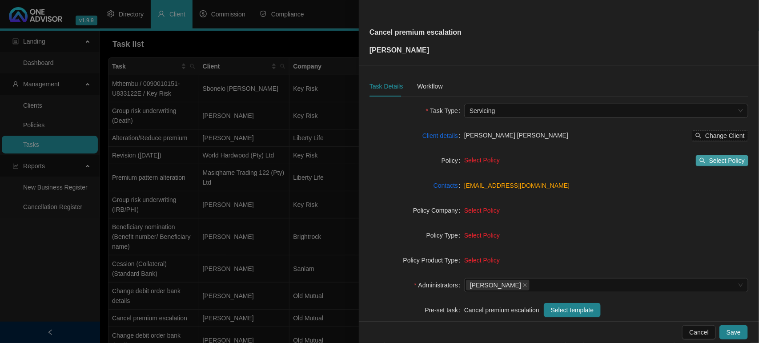
click at [715, 158] on span "Select Policy" at bounding box center [727, 161] width 36 height 10
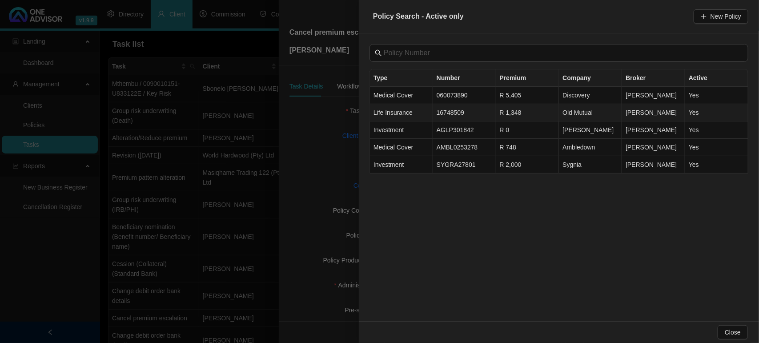
click at [472, 114] on td "16748509" at bounding box center [464, 112] width 63 height 17
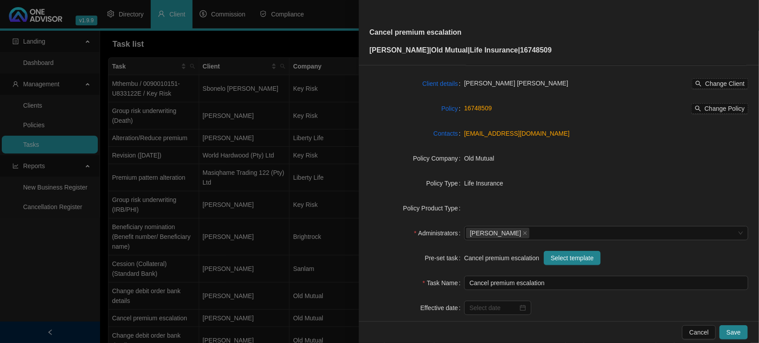
scroll to position [0, 0]
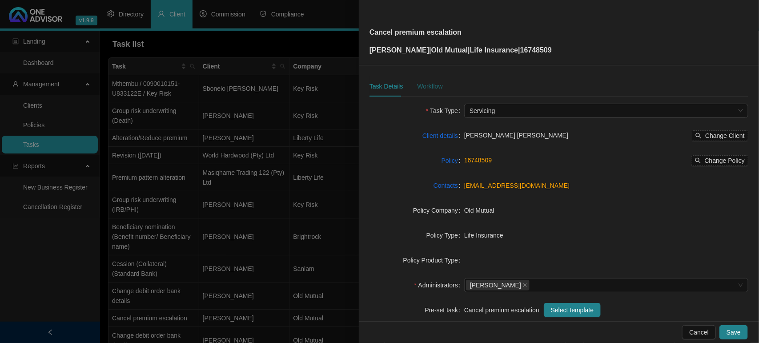
click at [434, 84] on div "Workflow" at bounding box center [429, 86] width 25 height 10
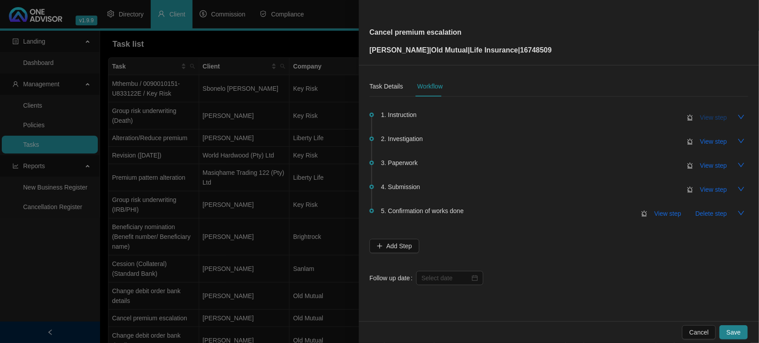
click at [718, 111] on button "View step" at bounding box center [713, 117] width 41 height 14
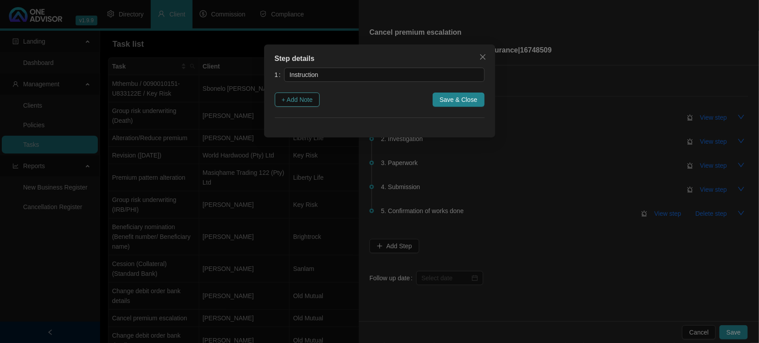
click at [312, 99] on span "+ Add Note" at bounding box center [297, 100] width 31 height 10
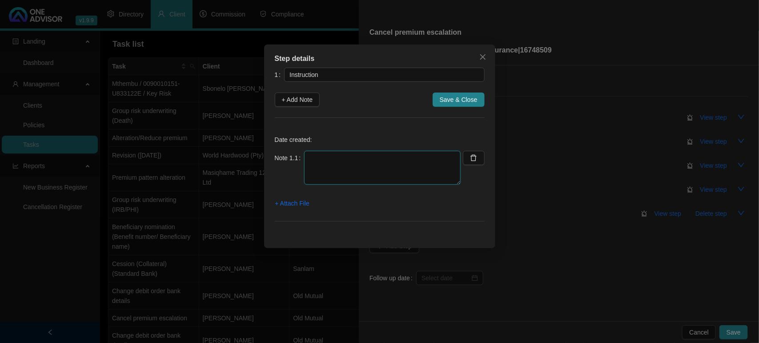
click at [380, 173] on textarea at bounding box center [382, 168] width 156 height 34
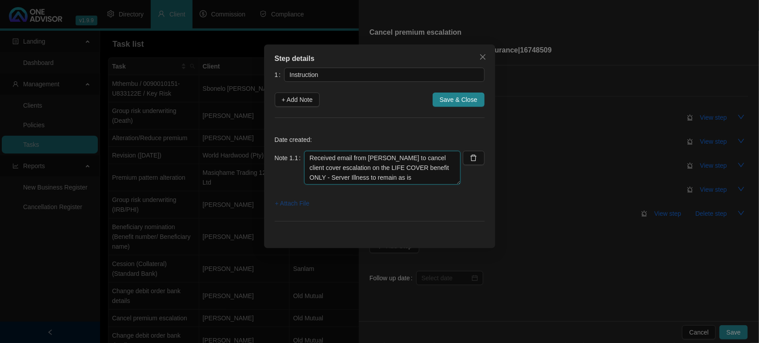
type textarea "Received email from [PERSON_NAME] to cancel client cover escalation on the LIFE…"
click at [285, 203] on span "+ Attach File" at bounding box center [292, 203] width 34 height 10
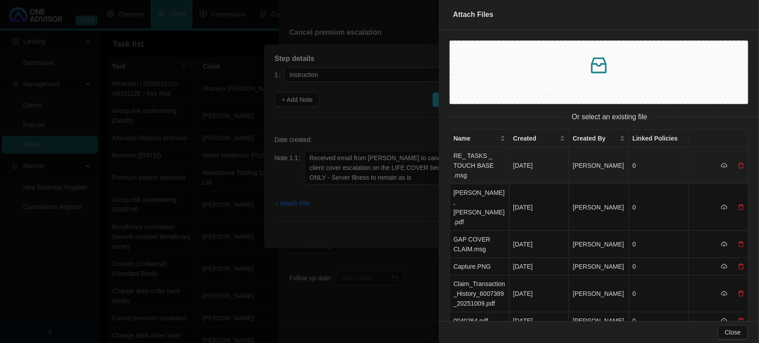
click at [472, 154] on td "RE_ TASKS _ TOUCH BASE .msg" at bounding box center [480, 165] width 60 height 37
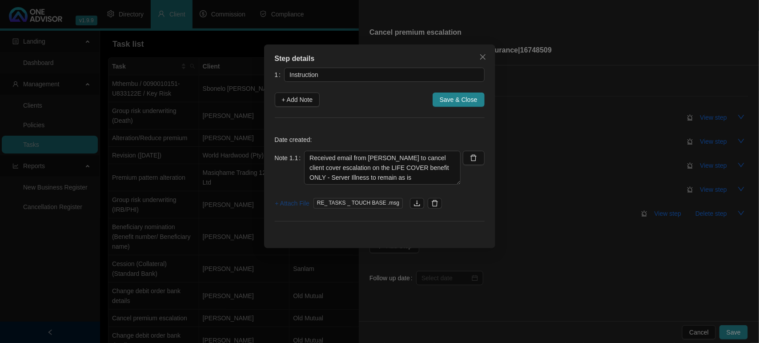
click at [287, 205] on span "+ Attach File" at bounding box center [292, 203] width 34 height 10
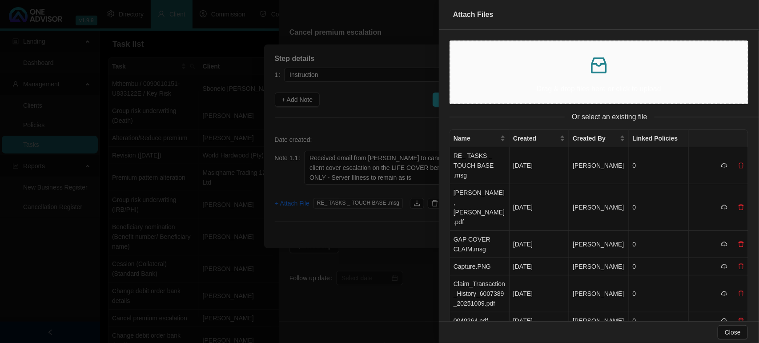
click at [601, 72] on icon "inbox" at bounding box center [599, 65] width 16 height 16
click at [623, 81] on div "Drag & drop files here or click to upload" at bounding box center [598, 72] width 283 height 48
click at [603, 65] on icon "inbox" at bounding box center [598, 65] width 21 height 21
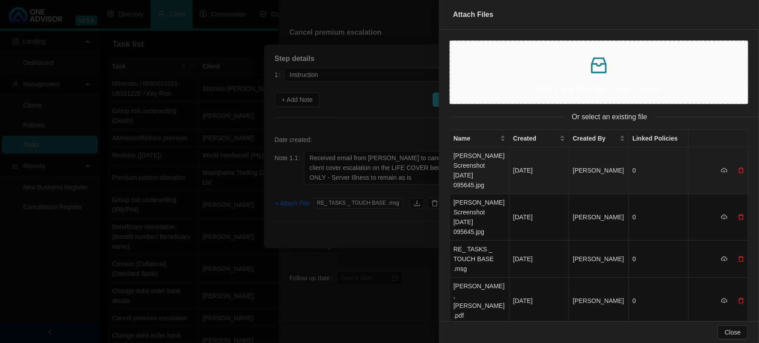
click at [738, 169] on div at bounding box center [741, 170] width 6 height 10
click at [738, 167] on icon "delete" at bounding box center [741, 170] width 6 height 6
click at [748, 145] on span "Yes" at bounding box center [745, 146] width 10 height 10
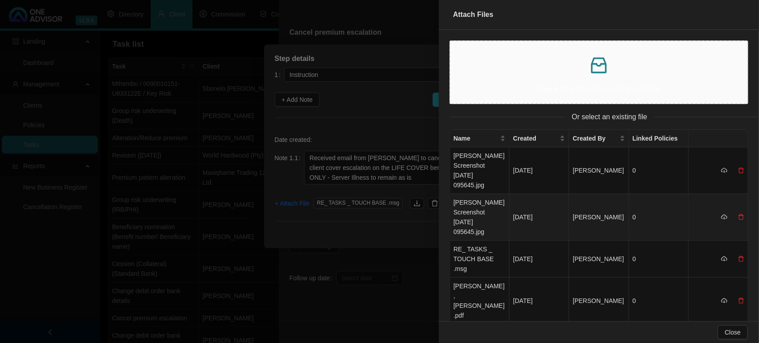
click at [483, 199] on td "[PERSON_NAME] Screenshot [DATE] 095645.jpg" at bounding box center [480, 217] width 60 height 47
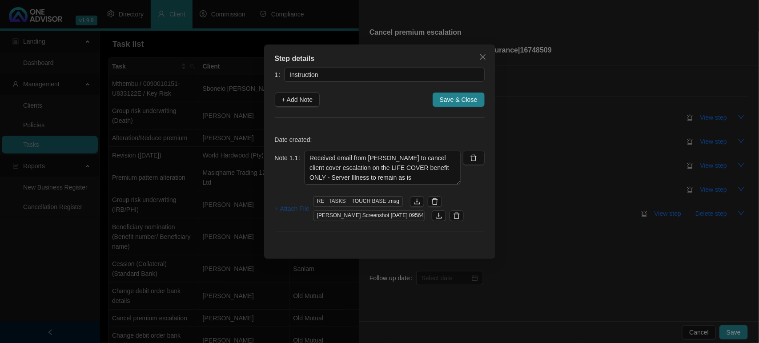
click at [301, 208] on span "+ Attach File" at bounding box center [292, 209] width 34 height 10
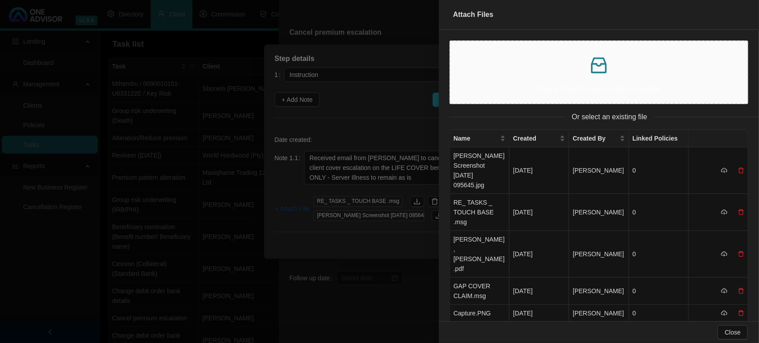
click at [301, 208] on div at bounding box center [379, 171] width 759 height 343
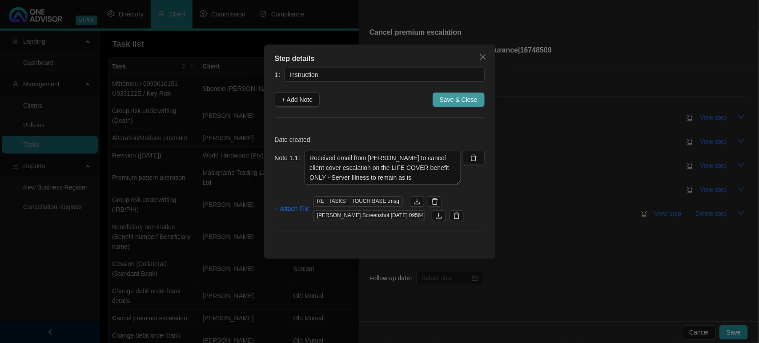
click at [450, 102] on span "Save & Close" at bounding box center [459, 100] width 38 height 10
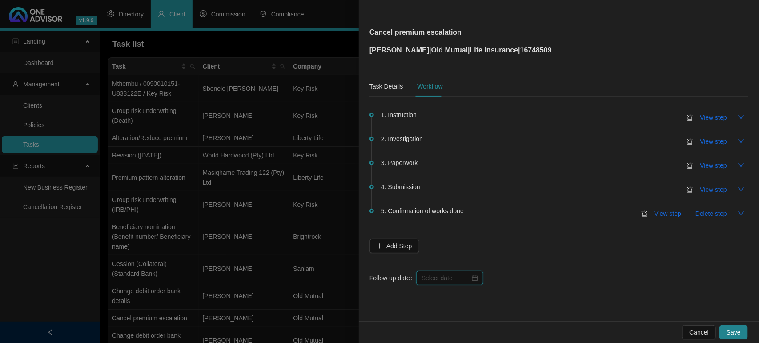
click at [445, 278] on input at bounding box center [445, 278] width 48 height 10
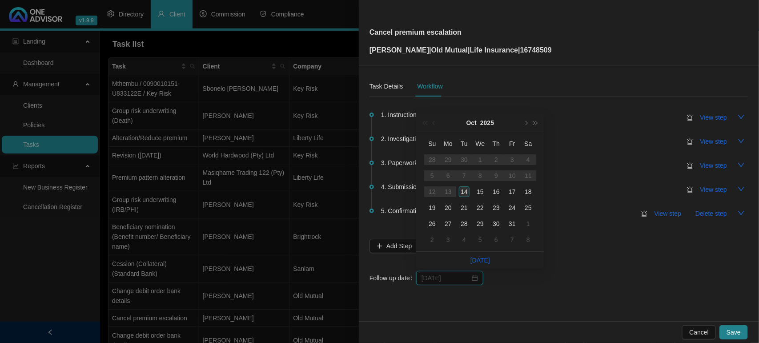
type input "[DATE]"
click at [464, 192] on div "14" at bounding box center [464, 191] width 11 height 11
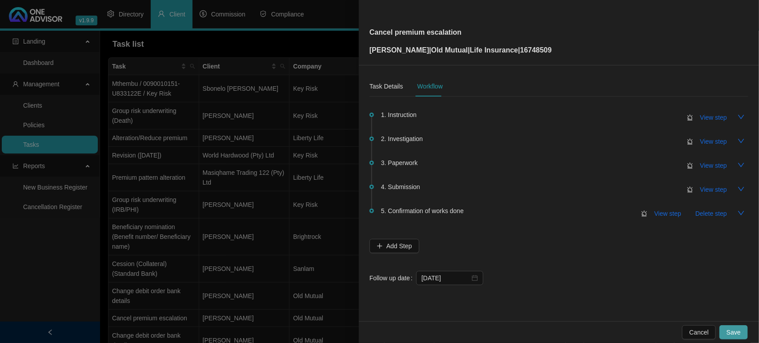
click at [735, 329] on span "Save" at bounding box center [733, 332] width 14 height 10
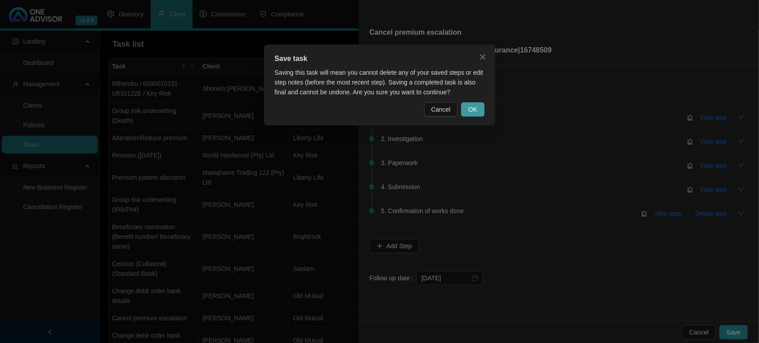
click at [479, 107] on button "OK" at bounding box center [472, 109] width 23 height 14
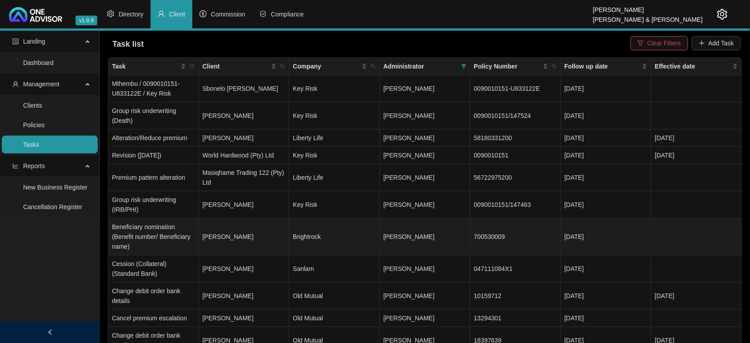
click at [261, 231] on td "[PERSON_NAME]" at bounding box center [244, 236] width 91 height 37
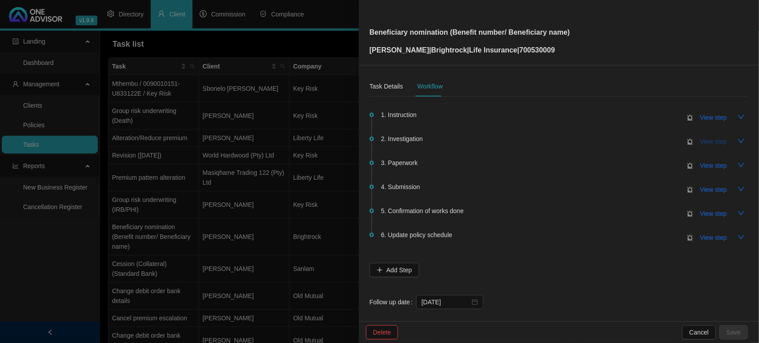
click at [701, 141] on span "View step" at bounding box center [713, 141] width 27 height 10
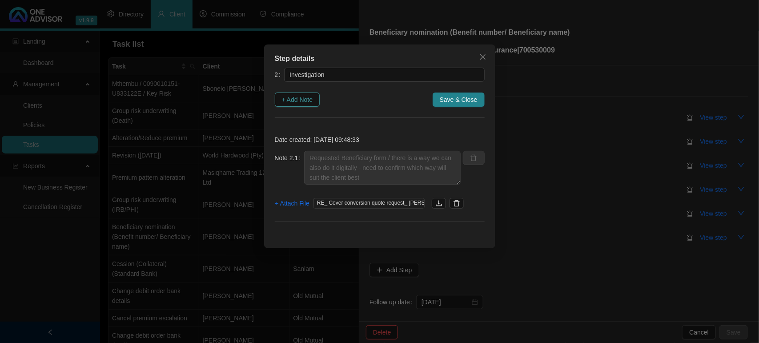
click at [301, 101] on span "+ Add Note" at bounding box center [297, 100] width 31 height 10
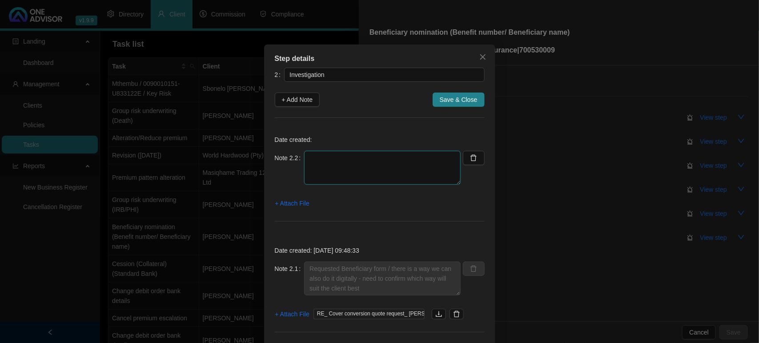
click at [363, 174] on textarea at bounding box center [382, 168] width 156 height 34
type textarea "c"
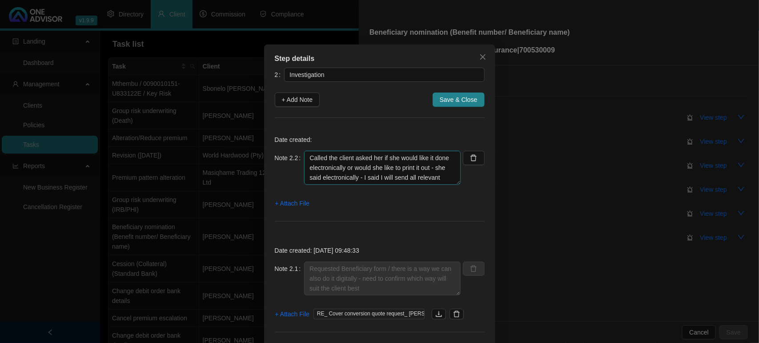
drag, startPoint x: 406, startPoint y: 178, endPoint x: 280, endPoint y: 138, distance: 131.9
click at [280, 138] on div "Date created: Note 2.2 Called the client asked her if she would like it done el…" at bounding box center [380, 180] width 210 height 104
type textarea "Called the client asked her if she would like it done electronically or would s…"
click at [457, 100] on span "Save & Close" at bounding box center [459, 100] width 38 height 10
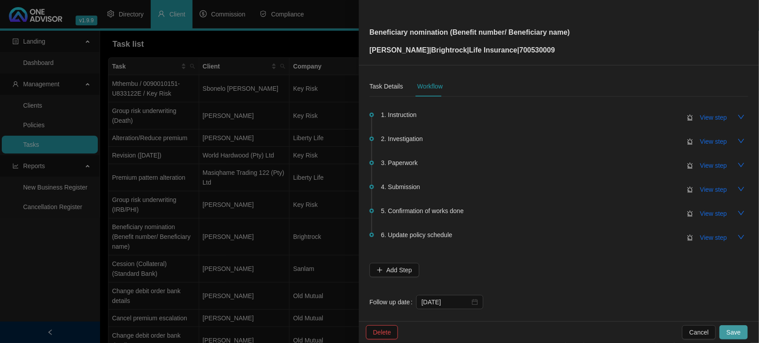
click at [735, 328] on span "Save" at bounding box center [733, 332] width 14 height 10
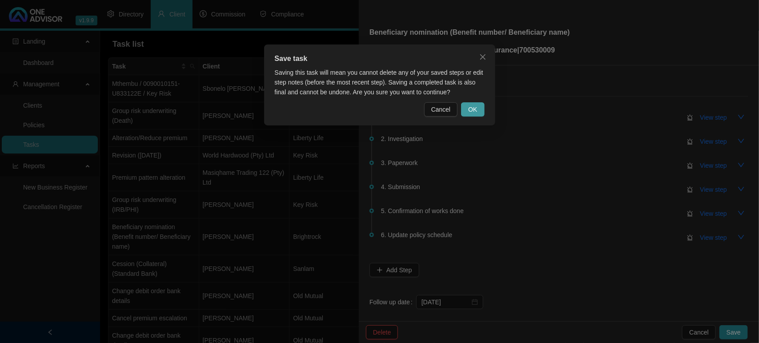
click at [474, 107] on span "OK" at bounding box center [472, 109] width 9 height 10
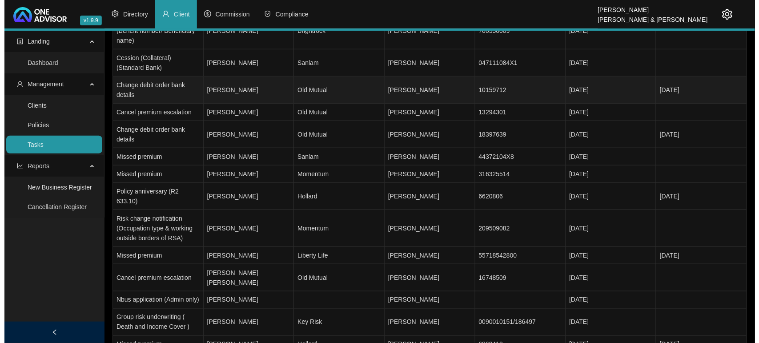
scroll to position [222, 0]
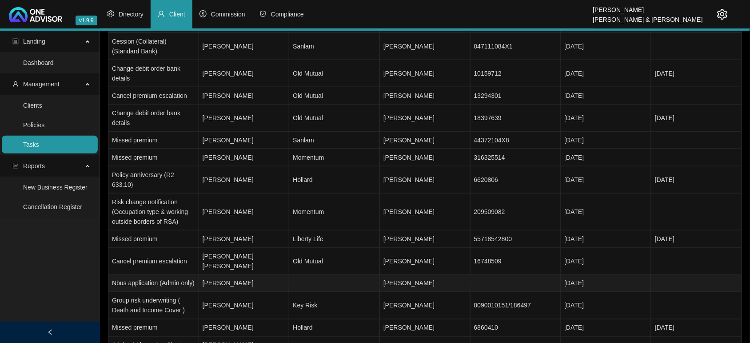
click at [254, 275] on td "[PERSON_NAME]" at bounding box center [244, 283] width 91 height 17
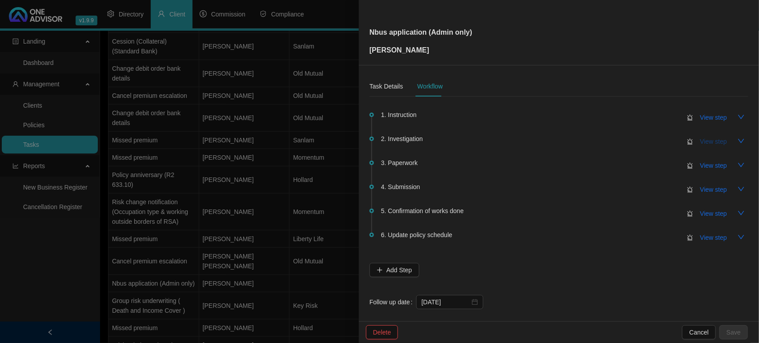
click at [700, 140] on span "View step" at bounding box center [713, 141] width 27 height 10
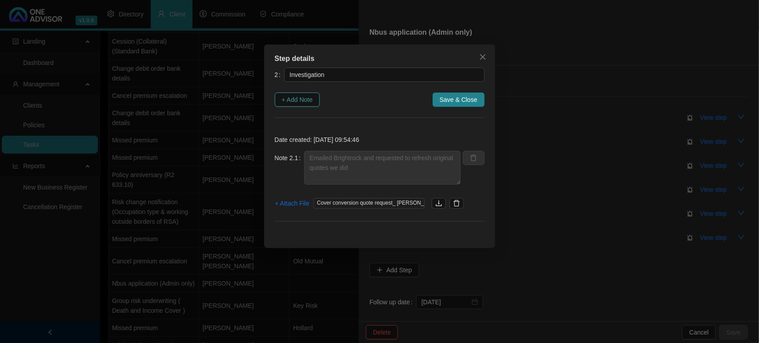
click at [307, 102] on span "+ Add Note" at bounding box center [297, 100] width 31 height 10
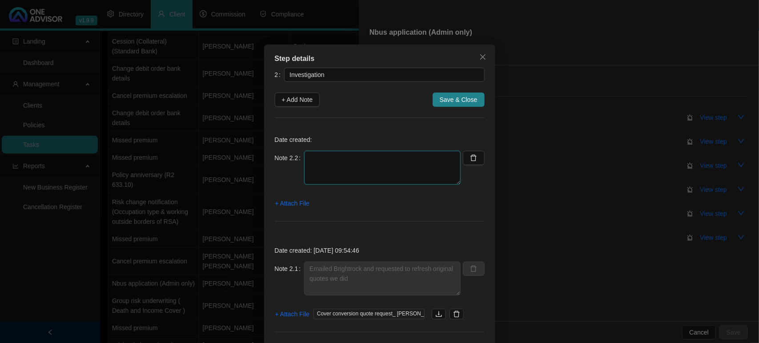
click at [332, 157] on textarea at bounding box center [382, 168] width 156 height 34
paste textarea "Called the client asked her if she would like it done electronically or would s…"
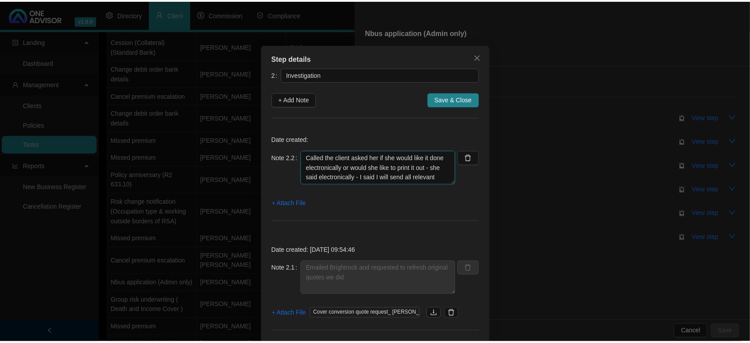
scroll to position [7, 0]
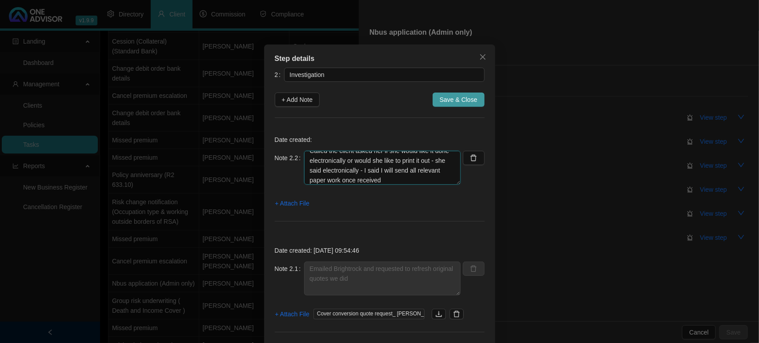
type textarea "Called the client asked her if she would like it done electronically or would s…"
click at [448, 96] on span "Save & Close" at bounding box center [459, 100] width 38 height 10
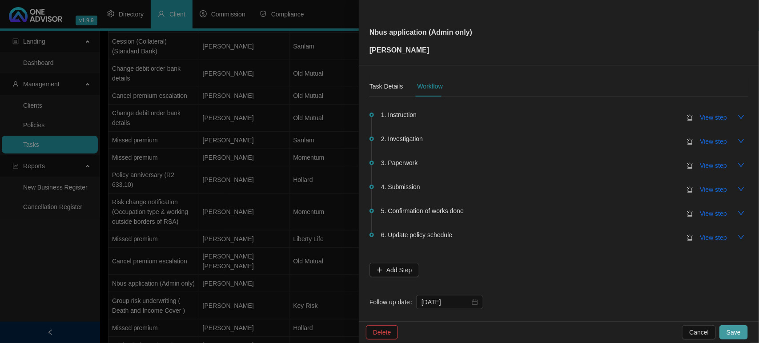
click at [742, 327] on button "Save" at bounding box center [733, 332] width 28 height 14
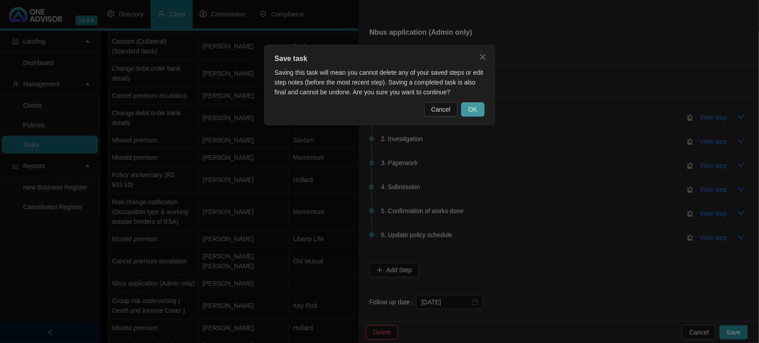
click at [476, 109] on span "OK" at bounding box center [472, 109] width 9 height 10
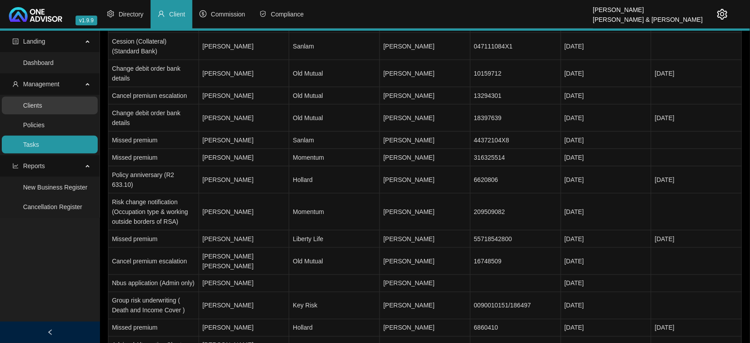
click at [42, 109] on link "Clients" at bounding box center [32, 105] width 19 height 7
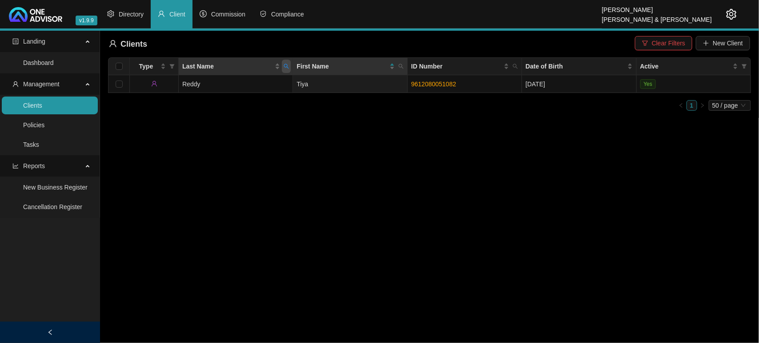
click at [289, 70] on span "Last Name" at bounding box center [286, 66] width 9 height 13
type input "borain"
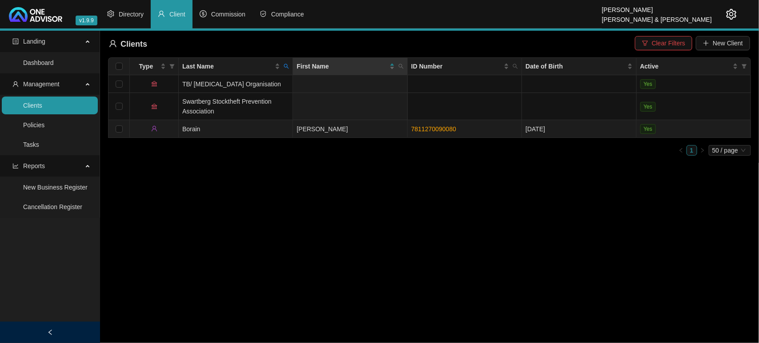
click at [363, 129] on td "[PERSON_NAME]" at bounding box center [350, 129] width 114 height 18
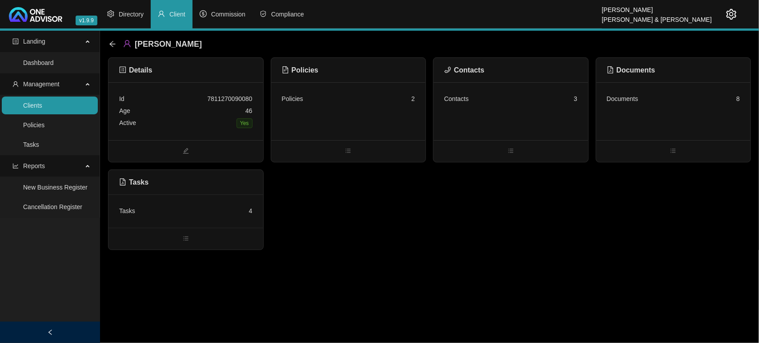
click at [483, 113] on div "Contacts 3" at bounding box center [510, 111] width 155 height 58
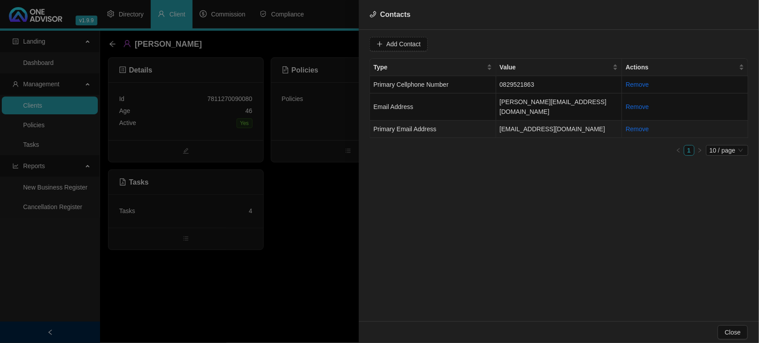
click at [529, 121] on td "[EMAIL_ADDRESS][DOMAIN_NAME]" at bounding box center [559, 128] width 126 height 17
drag, startPoint x: 466, startPoint y: 44, endPoint x: 378, endPoint y: 39, distance: 87.7
click at [378, 39] on div "Value [EMAIL_ADDRESS][DOMAIN_NAME]" at bounding box center [424, 44] width 110 height 14
click at [343, 192] on div at bounding box center [379, 171] width 759 height 343
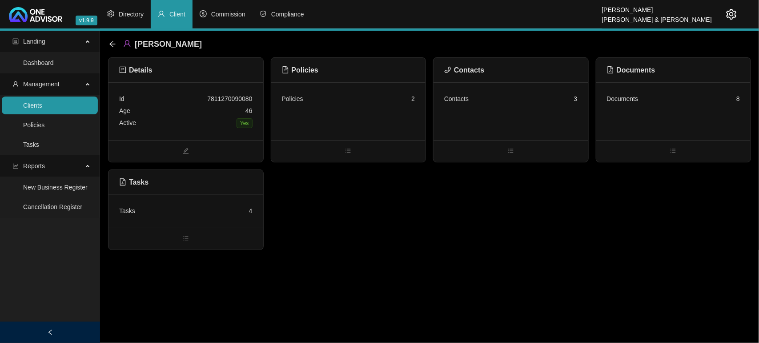
click at [337, 114] on div "Policies 2" at bounding box center [348, 111] width 155 height 58
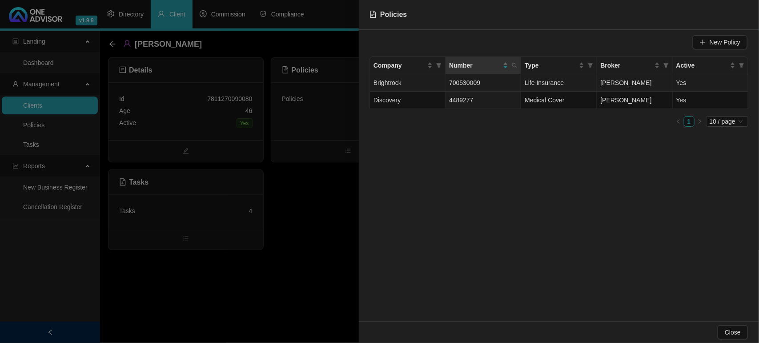
click at [465, 86] on span "700530009" at bounding box center [464, 82] width 31 height 7
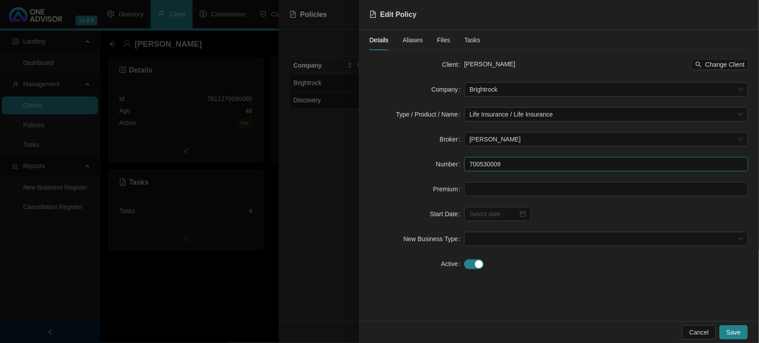
drag, startPoint x: 519, startPoint y: 161, endPoint x: 473, endPoint y: 164, distance: 46.4
click at [473, 164] on input "700530009" at bounding box center [606, 164] width 284 height 14
click at [180, 294] on div at bounding box center [379, 171] width 759 height 343
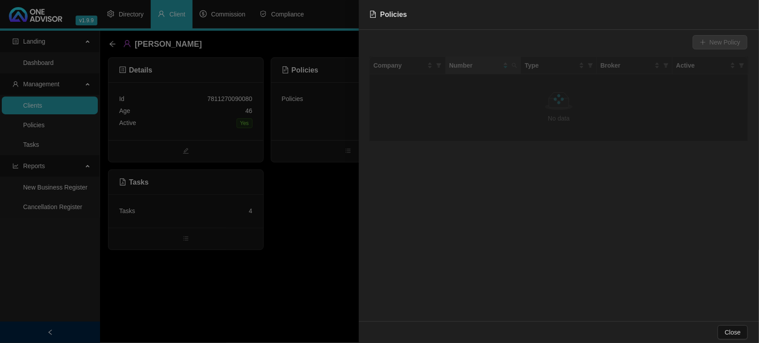
click at [68, 130] on div at bounding box center [379, 171] width 759 height 343
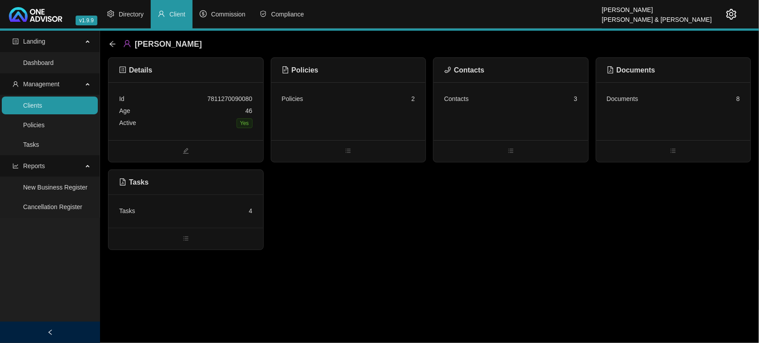
click at [334, 200] on div "Details Id 7811270090080 Age [DEMOGRAPHIC_DATA] Active Yes Policies Policies 2 …" at bounding box center [429, 153] width 643 height 192
click at [110, 45] on icon "arrow-left" at bounding box center [112, 43] width 7 height 7
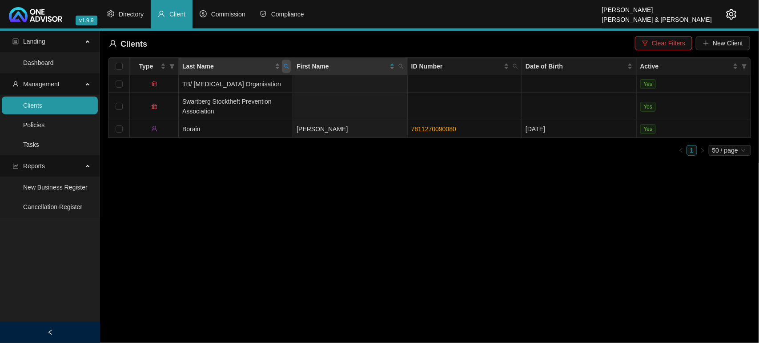
click at [289, 67] on icon "search" at bounding box center [286, 66] width 5 height 5
type input "[PERSON_NAME]"
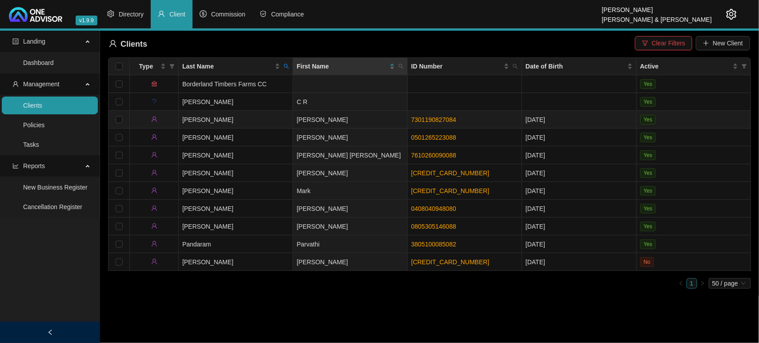
click at [423, 116] on link "7301190827084" at bounding box center [433, 119] width 45 height 7
click at [352, 119] on td "[PERSON_NAME]" at bounding box center [350, 120] width 114 height 18
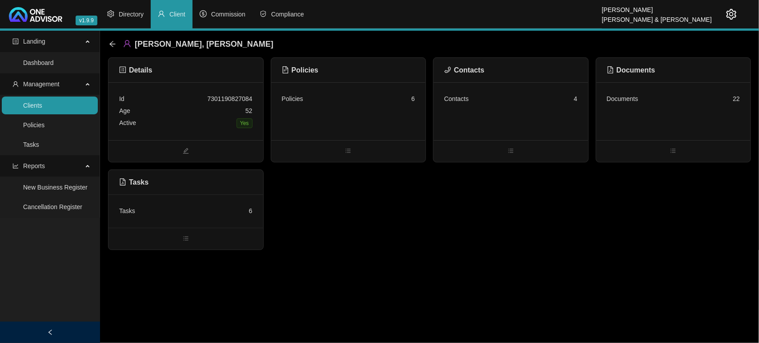
click at [189, 217] on div "Tasks 6" at bounding box center [185, 210] width 155 height 33
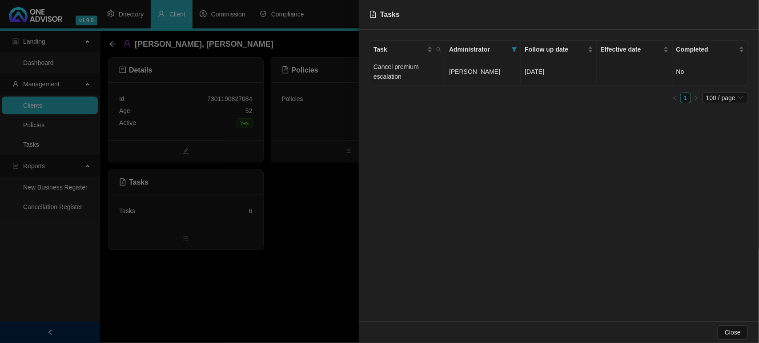
click at [425, 78] on td "Cancel premium escalation" at bounding box center [408, 71] width 76 height 27
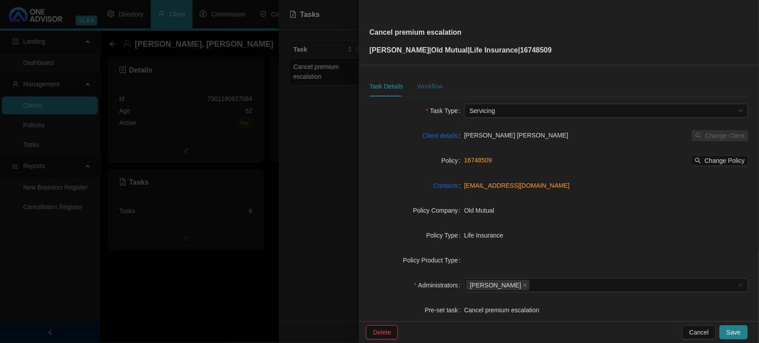
click at [427, 89] on div "Workflow" at bounding box center [429, 86] width 25 height 10
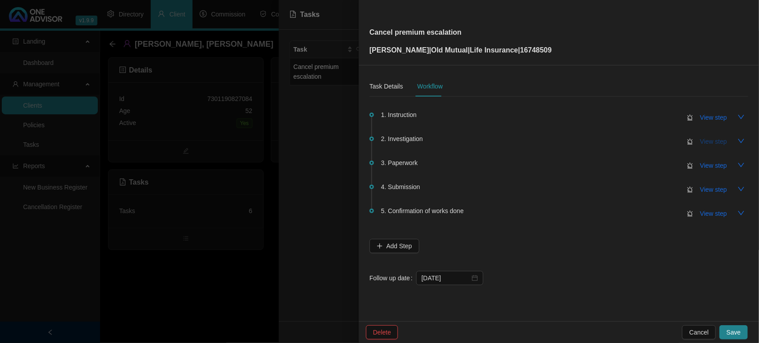
click at [718, 138] on span "View step" at bounding box center [713, 141] width 27 height 10
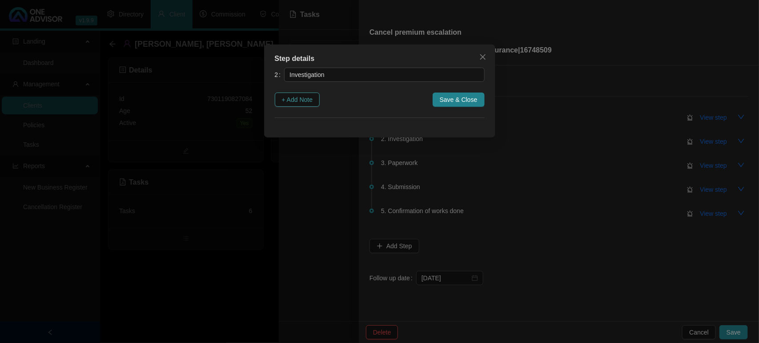
click at [308, 103] on span "+ Add Note" at bounding box center [297, 100] width 31 height 10
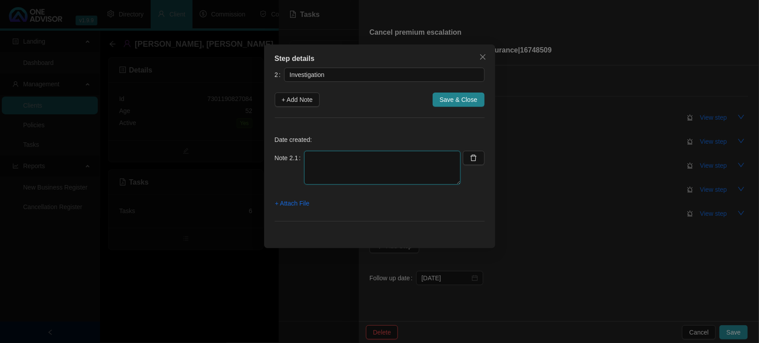
click at [329, 172] on textarea at bounding box center [382, 168] width 156 height 34
click at [291, 203] on span "+ Attach File" at bounding box center [292, 203] width 34 height 10
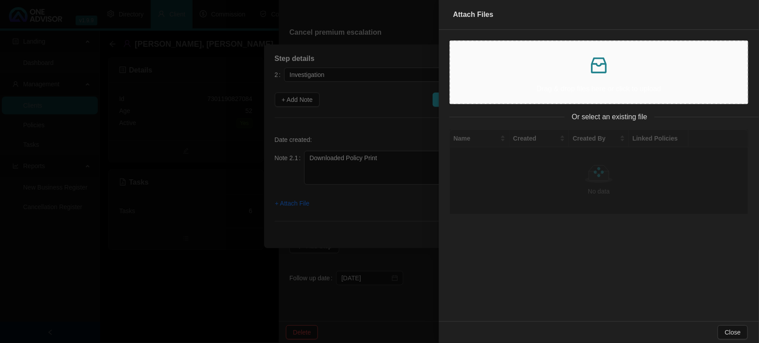
click at [592, 101] on span "Drag & drop files here or click to upload" at bounding box center [598, 72] width 297 height 62
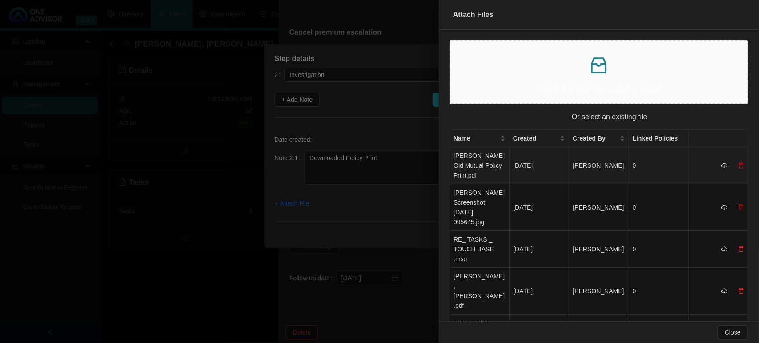
click at [469, 166] on td "[PERSON_NAME] Old Mutual Policy Print.pdf" at bounding box center [480, 165] width 60 height 37
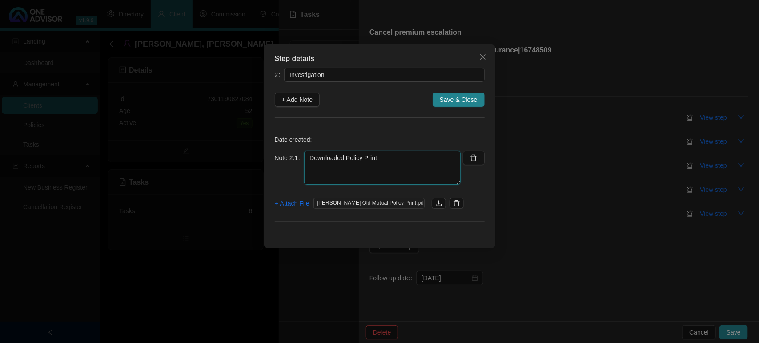
click at [408, 164] on textarea "Downloaded Policy Print" at bounding box center [382, 168] width 156 height 34
drag, startPoint x: 384, startPoint y: 169, endPoint x: 350, endPoint y: 170, distance: 33.8
click at [350, 170] on textarea "Downloaded Policy Print Death Benefit is standalone so it will not affect other…" at bounding box center [382, 168] width 156 height 34
drag, startPoint x: 372, startPoint y: 178, endPoint x: 294, endPoint y: 167, distance: 78.1
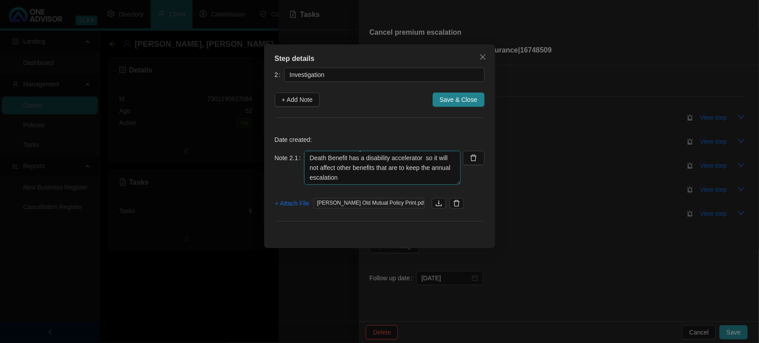
click at [294, 167] on div "Note 2.1 Downloaded Policy Print Death Benefit has a disability accelerator so …" at bounding box center [368, 168] width 186 height 34
type textarea "Downloaded Policy Print Death Benefit has a disability accelerator so it will a…"
click at [457, 102] on span "Save & Close" at bounding box center [459, 100] width 38 height 10
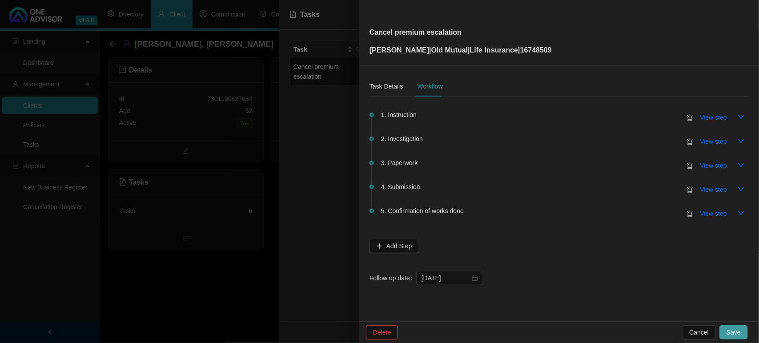
click at [736, 332] on span "Save" at bounding box center [733, 332] width 14 height 10
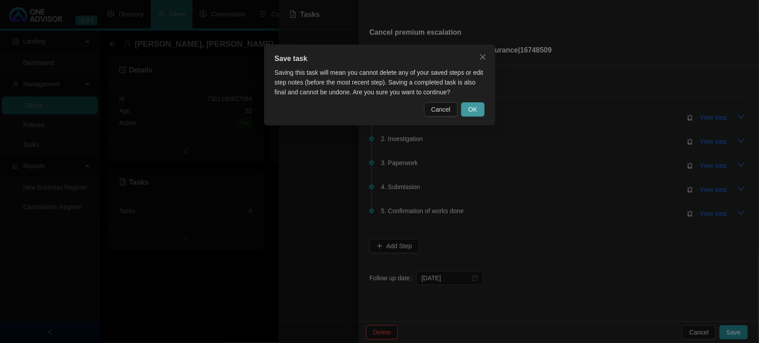
click at [479, 110] on button "OK" at bounding box center [472, 109] width 23 height 14
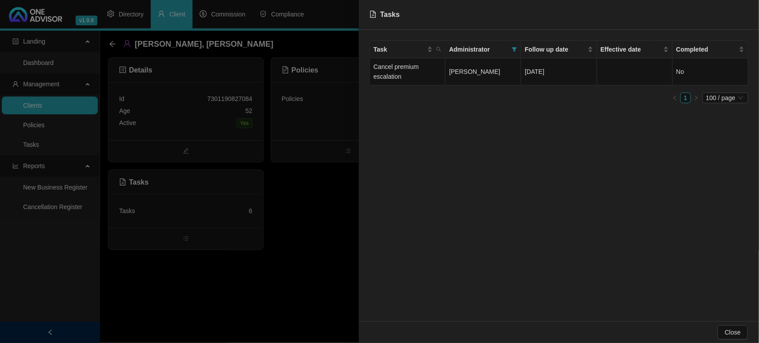
click at [175, 121] on div at bounding box center [379, 171] width 759 height 343
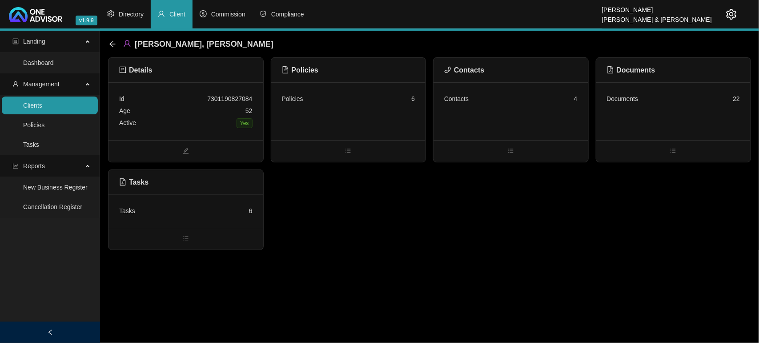
click at [149, 110] on div "Age [DEMOGRAPHIC_DATA]" at bounding box center [185, 111] width 133 height 12
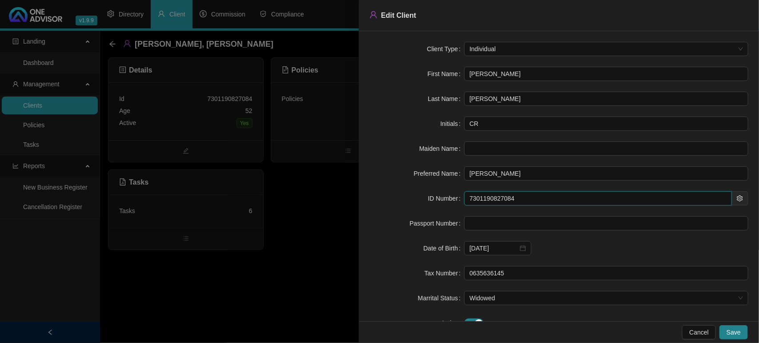
drag, startPoint x: 536, startPoint y: 201, endPoint x: 399, endPoint y: 197, distance: 136.6
click at [399, 197] on div "ID Number 7301190827084" at bounding box center [558, 198] width 379 height 14
click at [162, 277] on div at bounding box center [379, 171] width 759 height 343
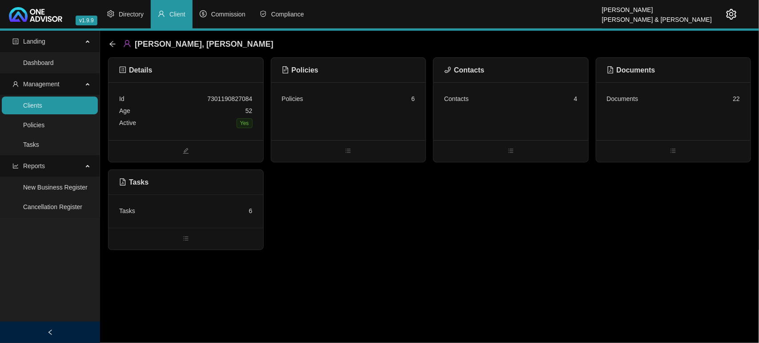
click at [142, 206] on div "Tasks 6" at bounding box center [185, 211] width 133 height 12
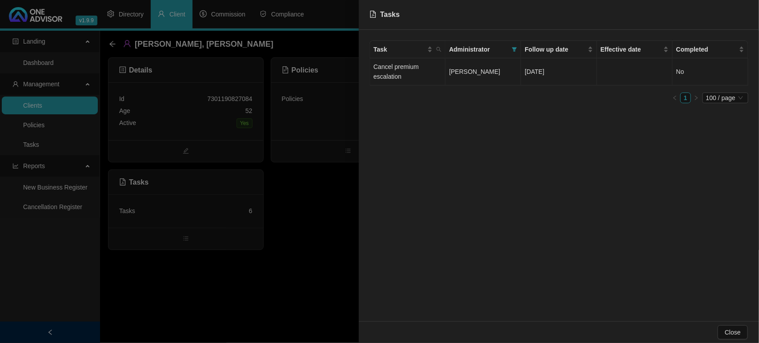
click at [472, 75] on span "[PERSON_NAME]" at bounding box center [474, 71] width 51 height 7
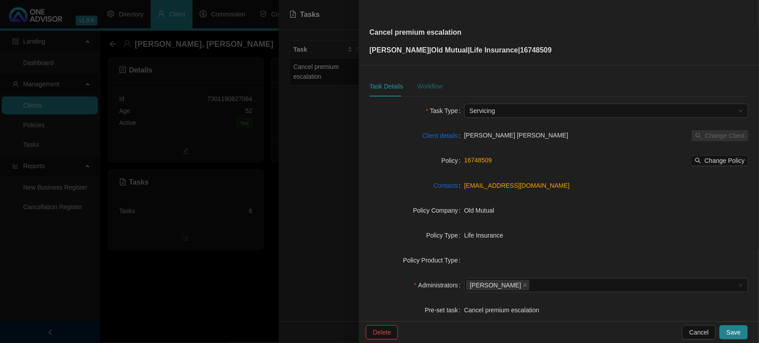
click at [425, 84] on div "Workflow" at bounding box center [429, 86] width 25 height 10
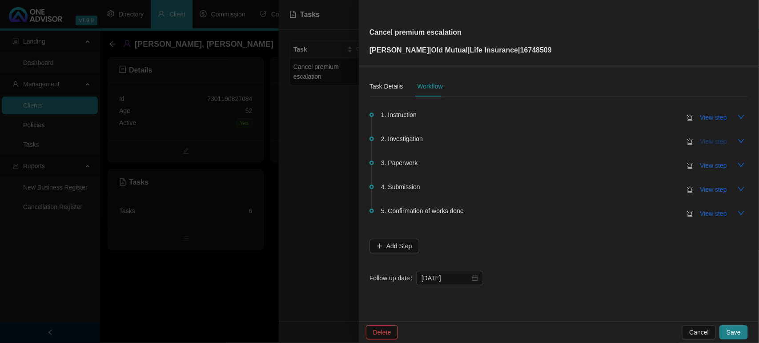
click at [707, 140] on span "View step" at bounding box center [713, 141] width 27 height 10
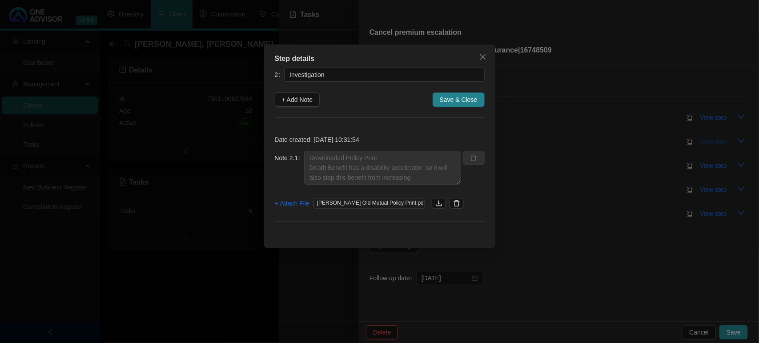
click at [707, 140] on div "Step details 2 Investigation + Add Note Save & Close Date created: [DATE] 10:31…" at bounding box center [379, 171] width 759 height 343
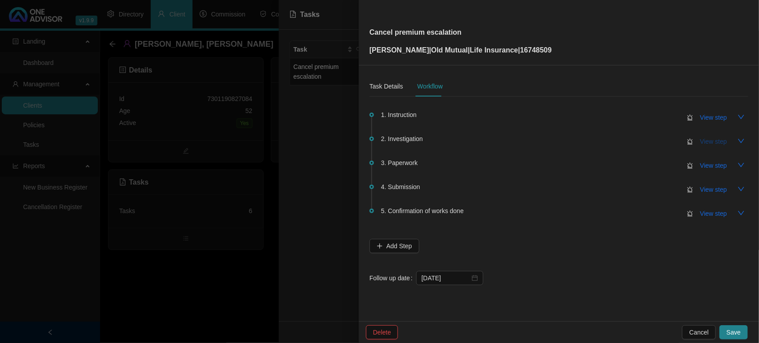
click at [707, 140] on span "View step" at bounding box center [713, 141] width 27 height 10
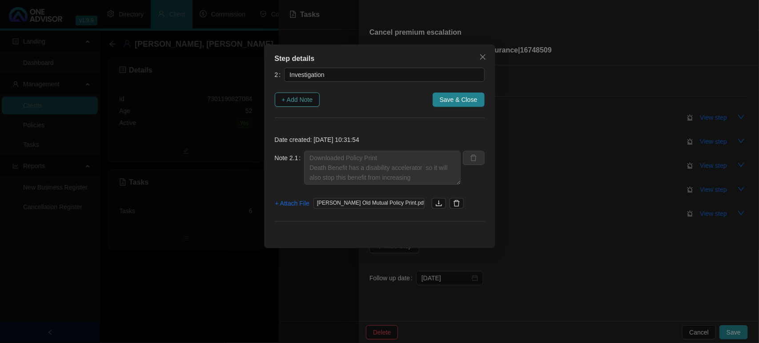
click at [301, 101] on span "+ Add Note" at bounding box center [297, 100] width 31 height 10
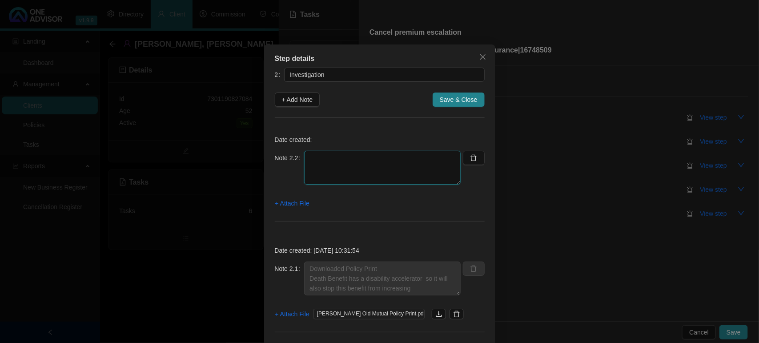
click at [356, 163] on textarea at bounding box center [382, 168] width 156 height 34
type textarea "Loaded EBQ quote on line"
click at [305, 203] on span "+ Attach File" at bounding box center [292, 203] width 34 height 10
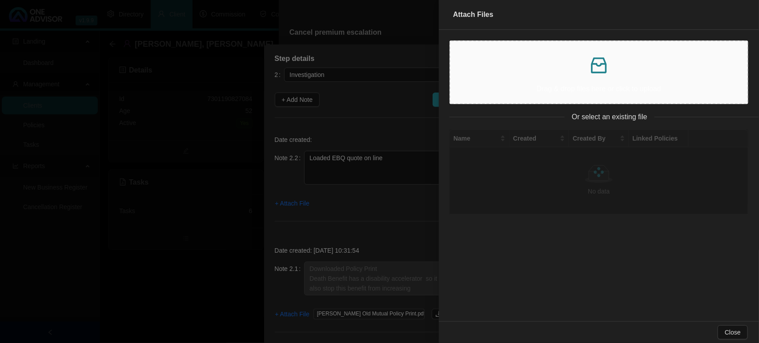
click at [569, 80] on div "Drag & drop files here or click to upload" at bounding box center [598, 72] width 283 height 48
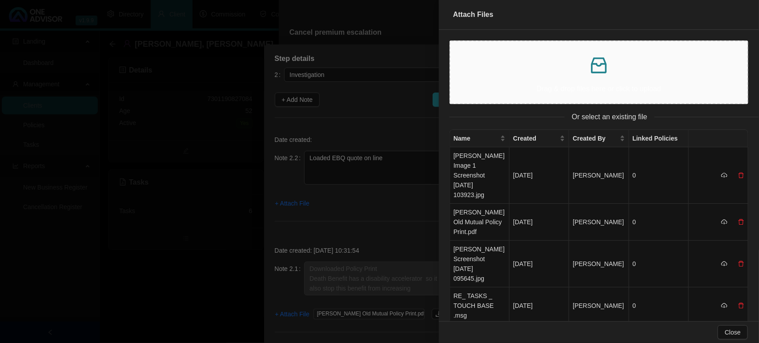
click at [527, 79] on div "Drag & drop files here or click to upload" at bounding box center [598, 72] width 283 height 48
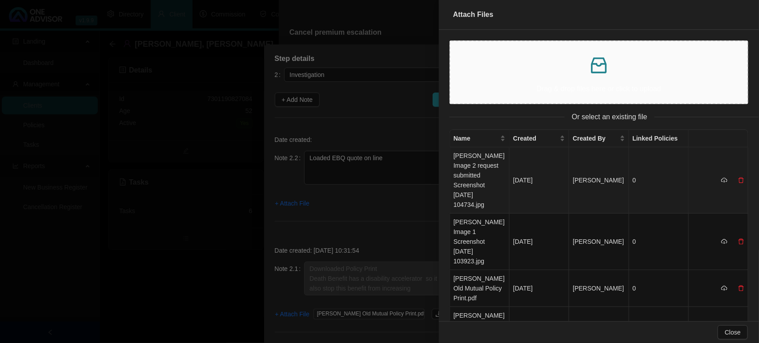
click at [474, 163] on td "[PERSON_NAME] Image 2 request submitted Screenshot [DATE] 104734.jpg" at bounding box center [480, 180] width 60 height 66
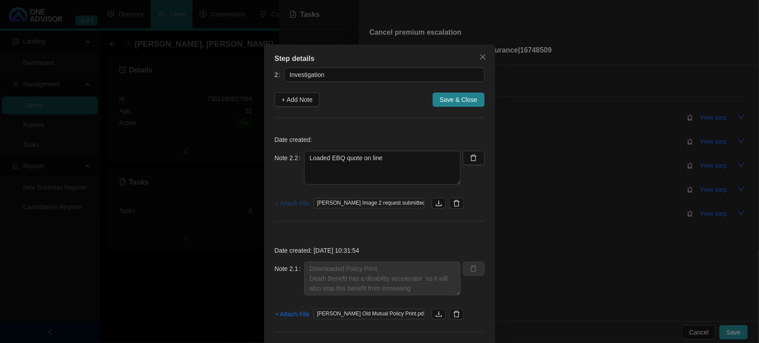
click at [285, 203] on span "+ Attach File" at bounding box center [292, 203] width 34 height 10
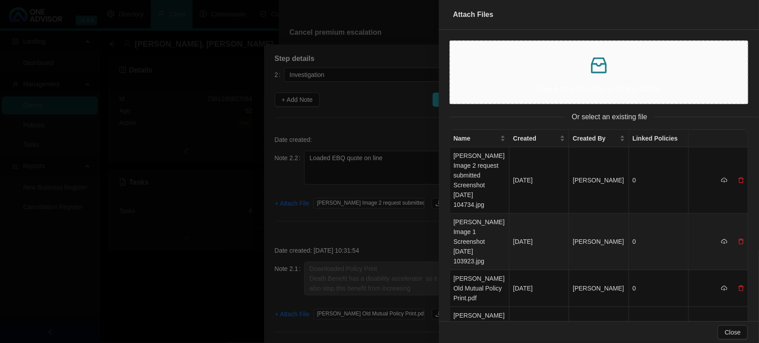
click at [493, 213] on td "[PERSON_NAME] Image 1 Screenshot [DATE] 103923.jpg" at bounding box center [480, 241] width 60 height 56
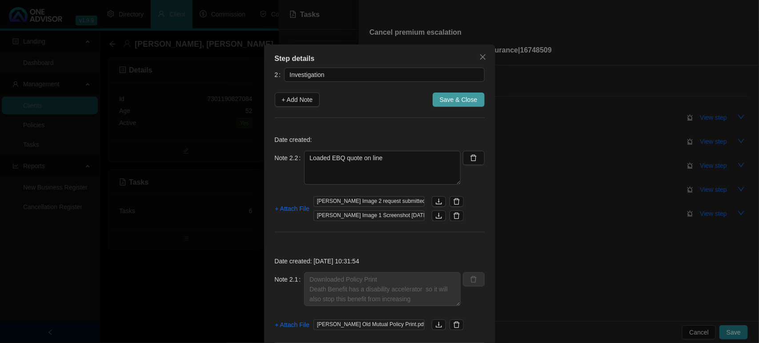
click at [441, 99] on span "Save & Close" at bounding box center [459, 100] width 38 height 10
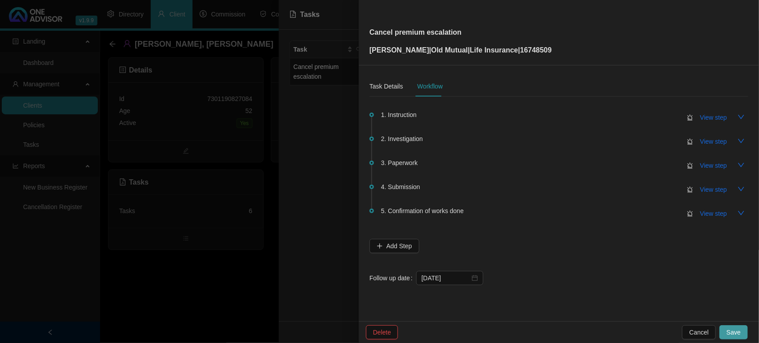
click at [742, 332] on button "Save" at bounding box center [733, 332] width 28 height 14
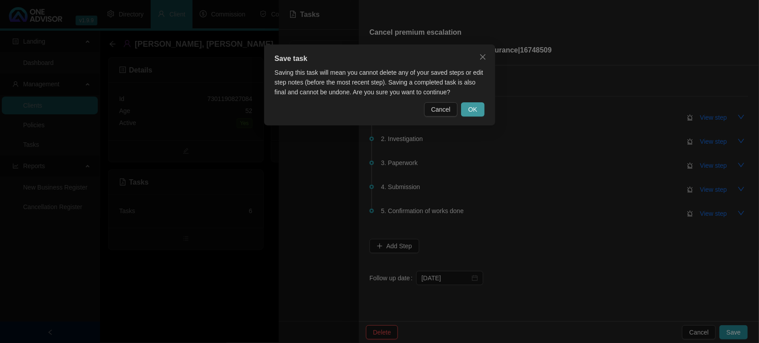
click at [473, 112] on span "OK" at bounding box center [472, 109] width 9 height 10
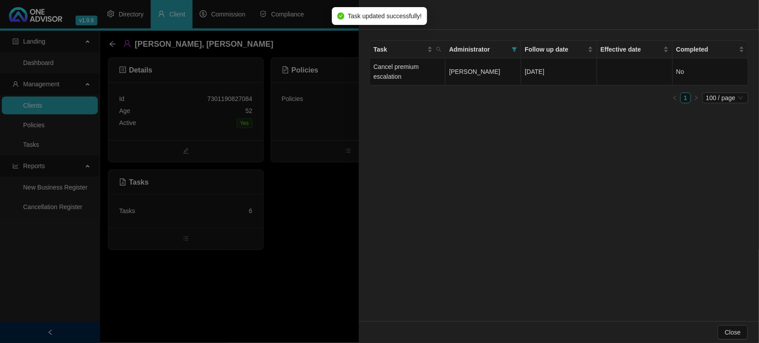
click at [320, 159] on div at bounding box center [379, 171] width 759 height 343
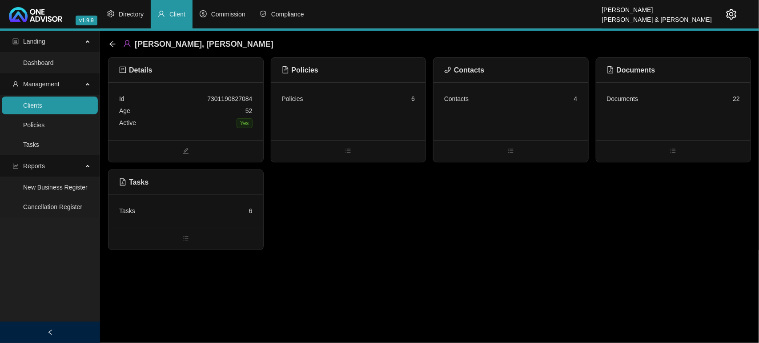
click at [732, 14] on icon "setting" at bounding box center [731, 14] width 11 height 11
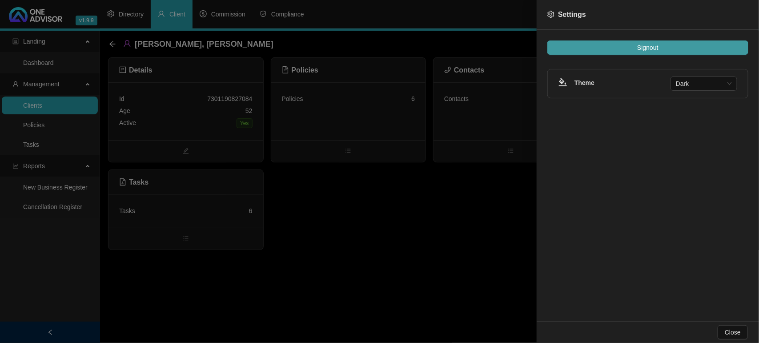
click at [703, 43] on button "Signout" at bounding box center [647, 47] width 201 height 14
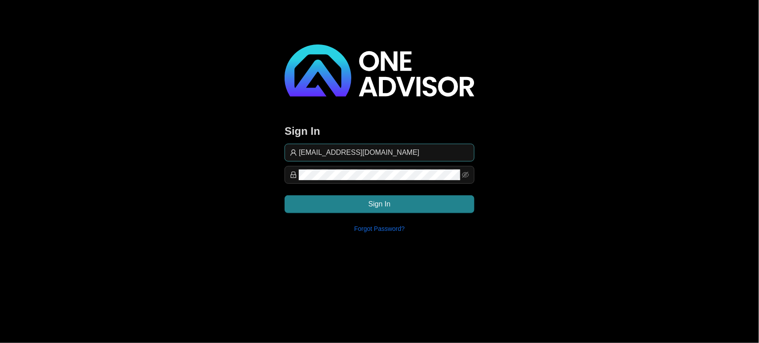
click at [401, 152] on input "[EMAIL_ADDRESS][DOMAIN_NAME]" at bounding box center [384, 152] width 170 height 11
type input "support@brokerassist"
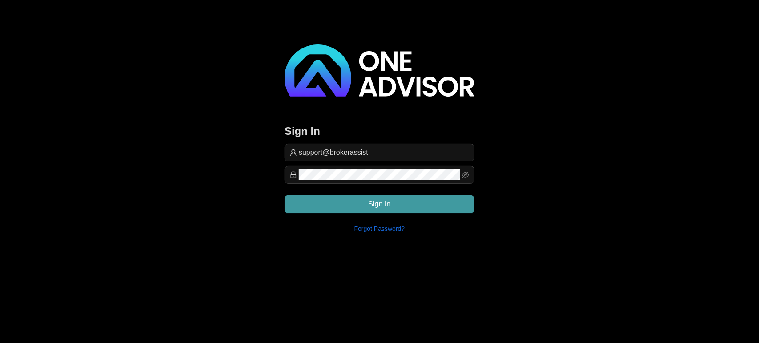
click at [425, 196] on button "Sign In" at bounding box center [380, 204] width 190 height 18
